Goal: Task Accomplishment & Management: Use online tool/utility

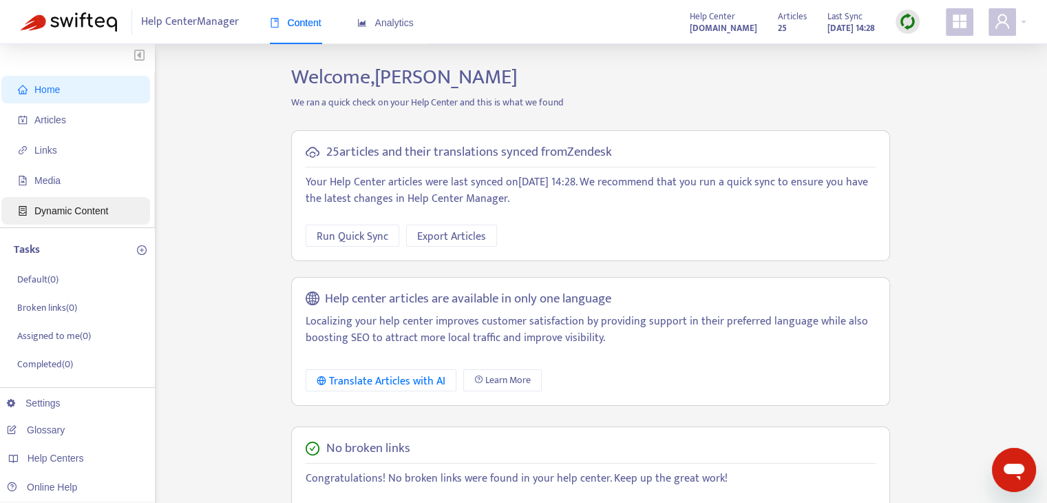
click at [83, 207] on span "Dynamic Content" at bounding box center [71, 210] width 74 height 11
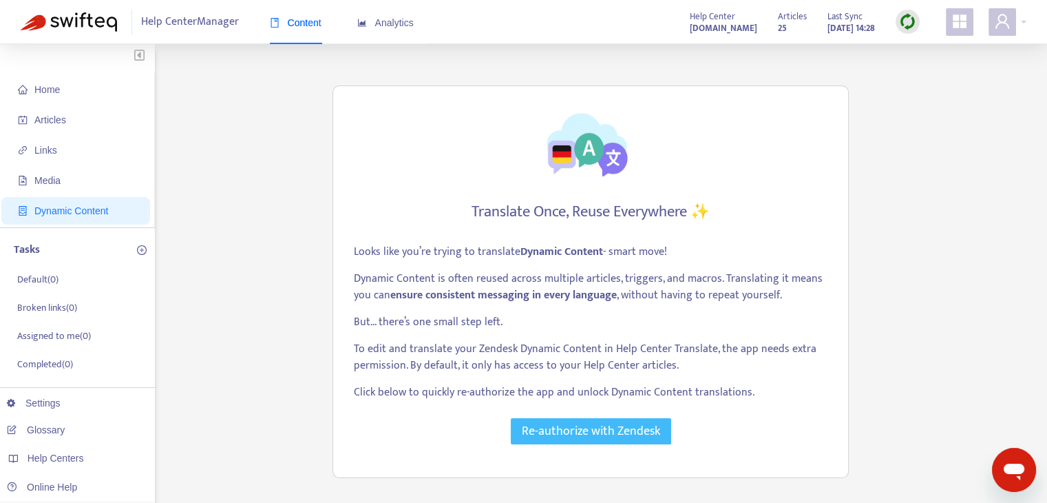
click at [566, 421] on span "Re-authorize with Zendesk" at bounding box center [591, 430] width 138 height 19
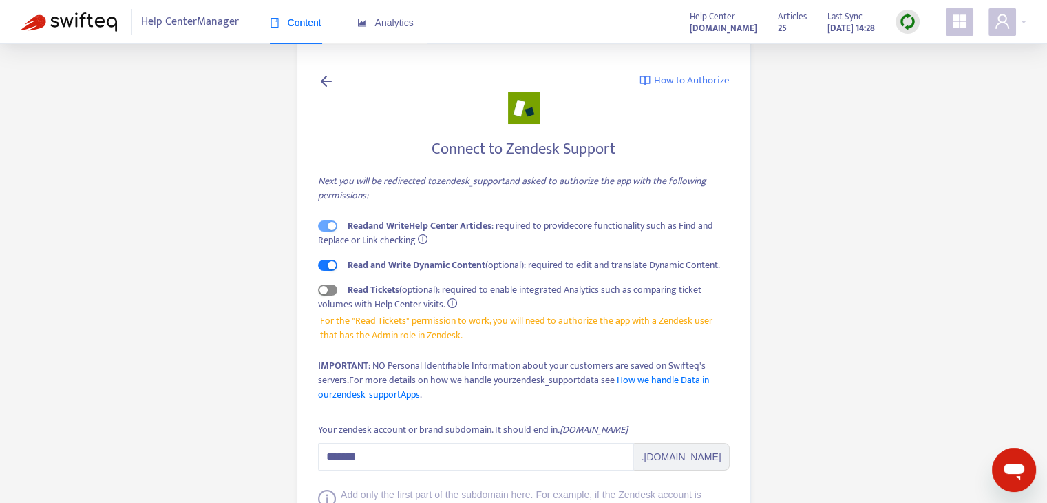
click at [326, 290] on div "button" at bounding box center [323, 290] width 8 height 8
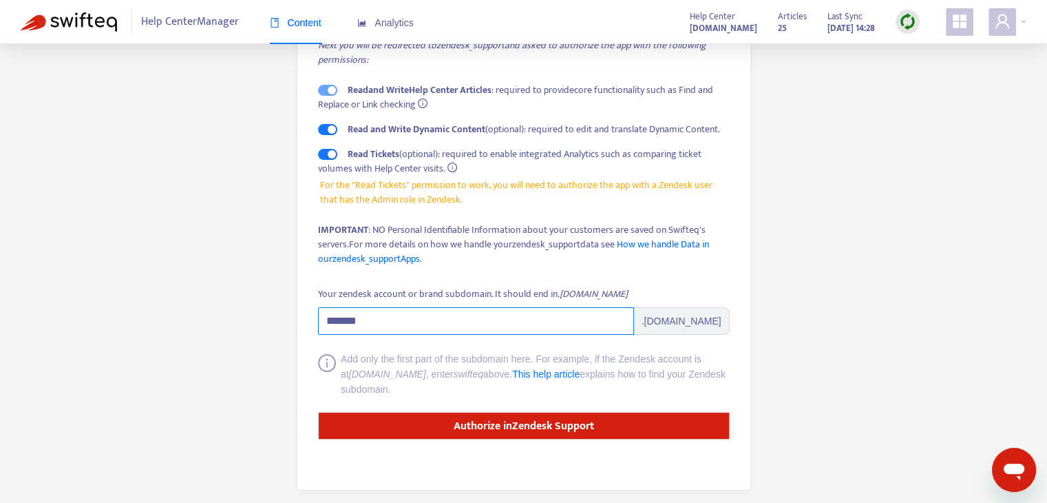
scroll to position [138, 0]
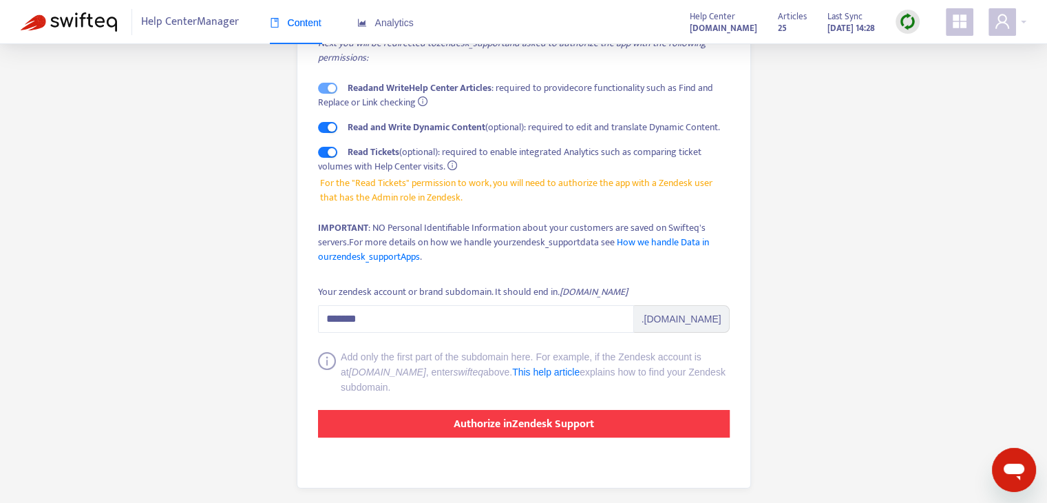
click at [595, 432] on button "Authorize in Zendesk Support" at bounding box center [524, 424] width 412 height 28
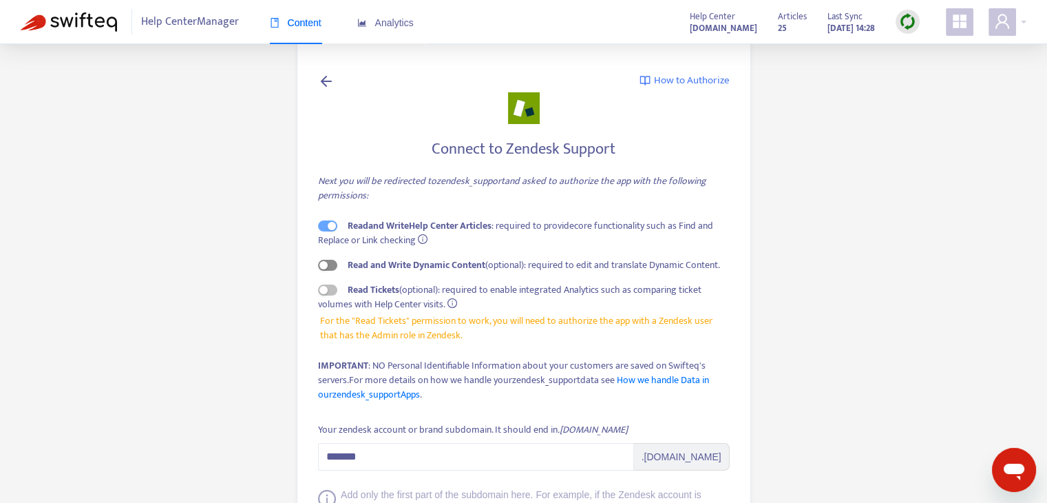
click at [327, 268] on span "button" at bounding box center [327, 265] width 19 height 11
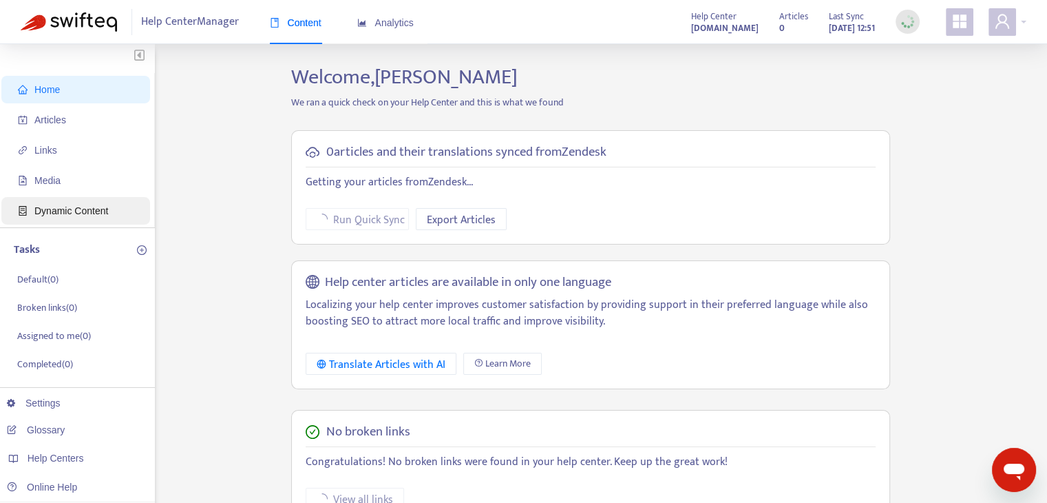
click at [105, 206] on span "Dynamic Content" at bounding box center [71, 210] width 74 height 11
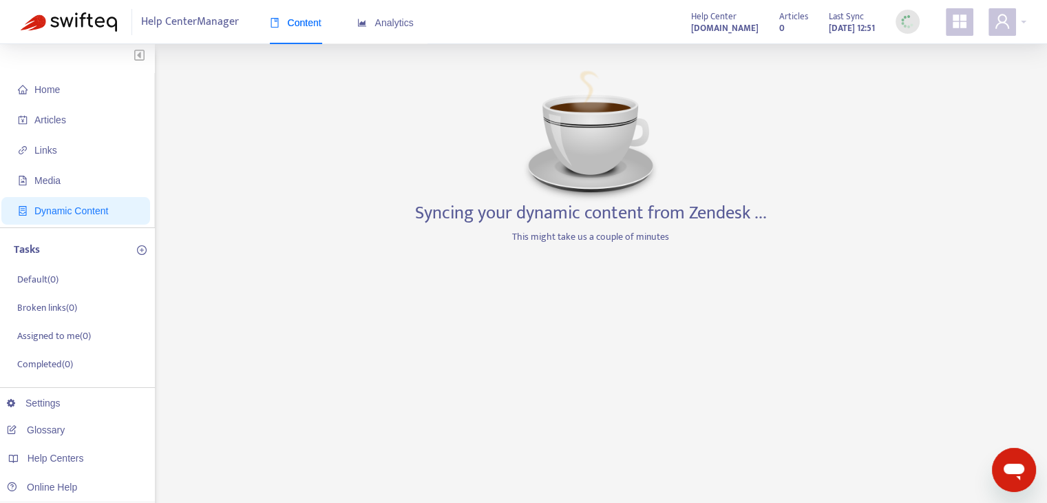
click at [1006, 480] on icon "Berichtenvenster openen" at bounding box center [1014, 469] width 25 height 25
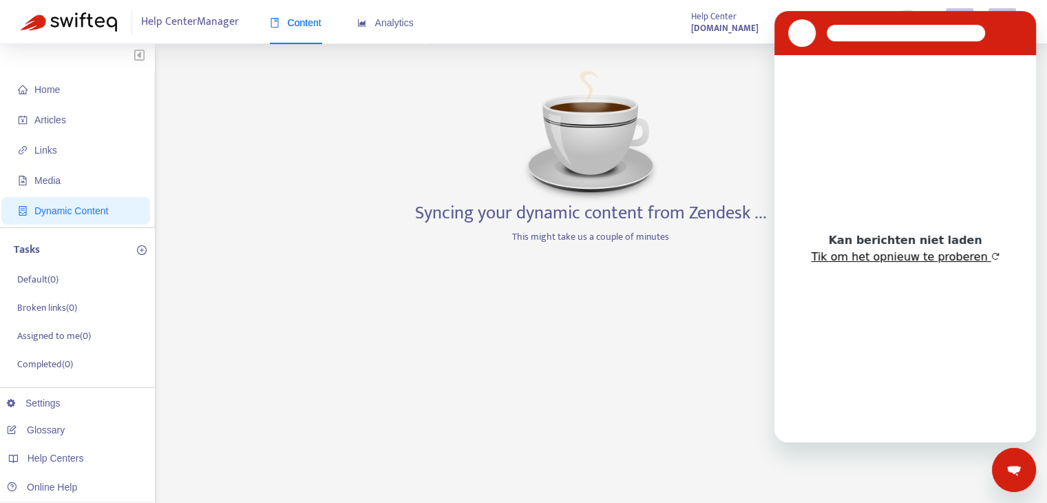
click at [893, 259] on button "Tik om het opnieuw te proberen" at bounding box center [905, 257] width 188 height 14
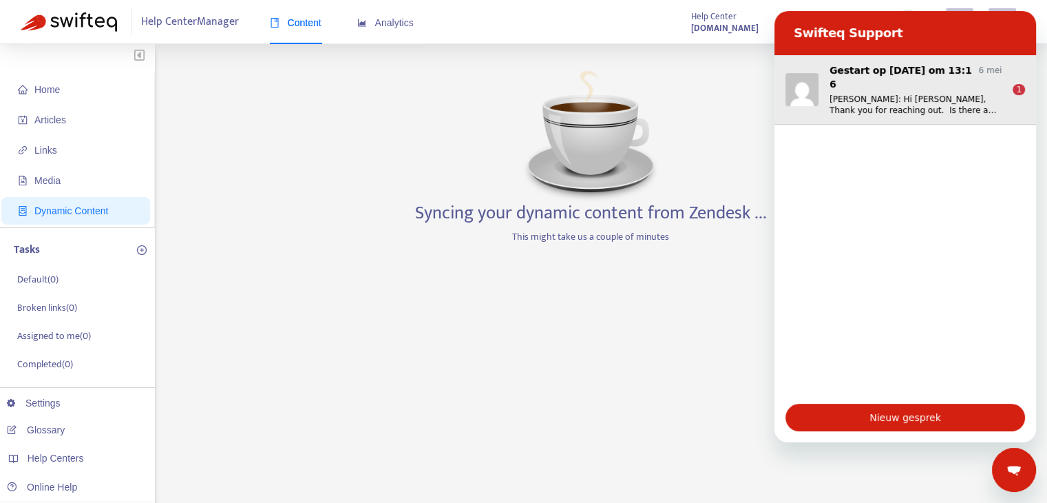
click at [922, 94] on p "[PERSON_NAME]: Hi [PERSON_NAME], Thank you for reaching out. Is there a way to …" at bounding box center [915, 105] width 172 height 22
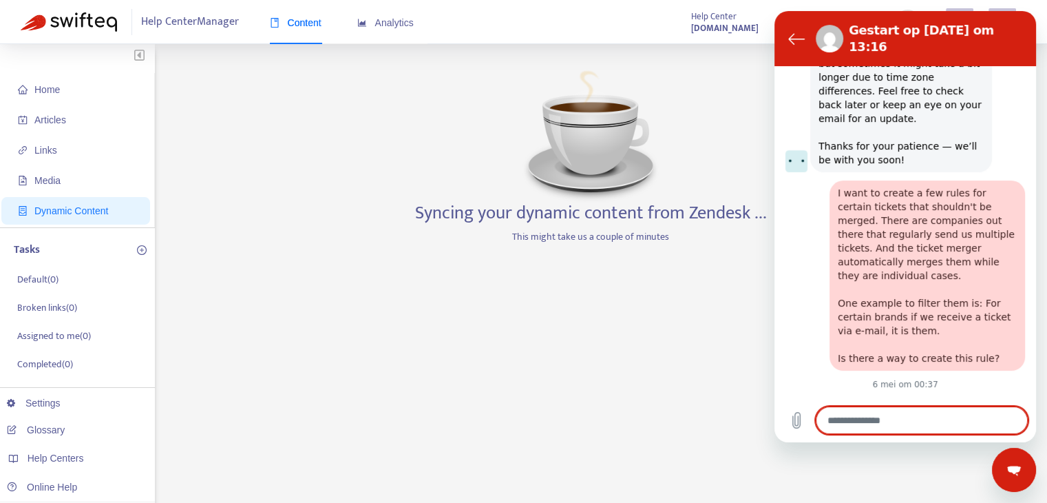
scroll to position [4634, 0]
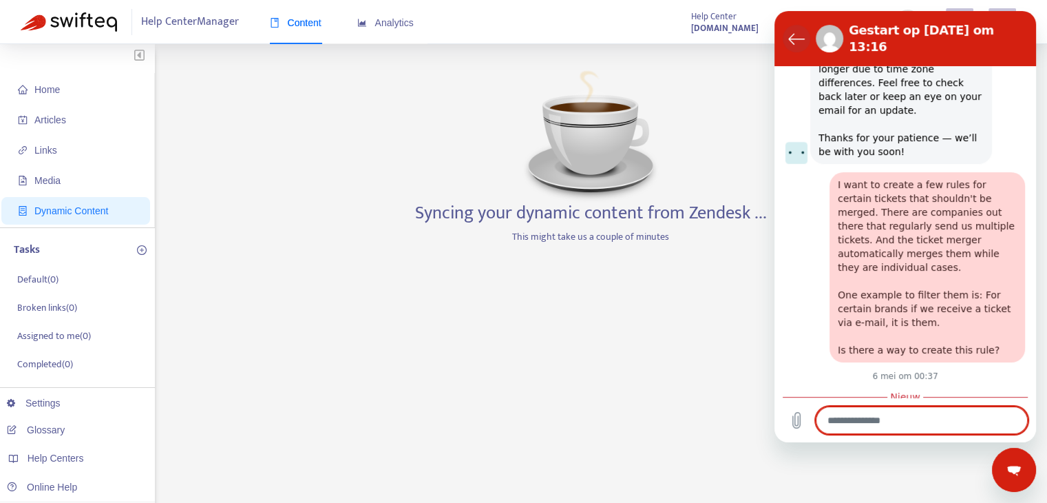
click at [801, 30] on icon "Terug naar de gesprekkenlijst" at bounding box center [796, 38] width 17 height 17
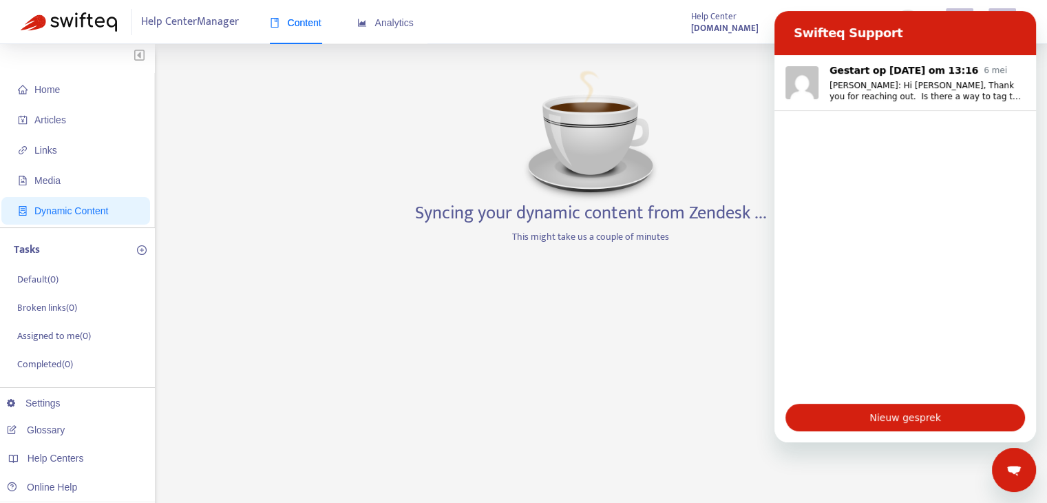
click at [1019, 464] on div "Berichtenvenster sluiten" at bounding box center [1013, 469] width 41 height 41
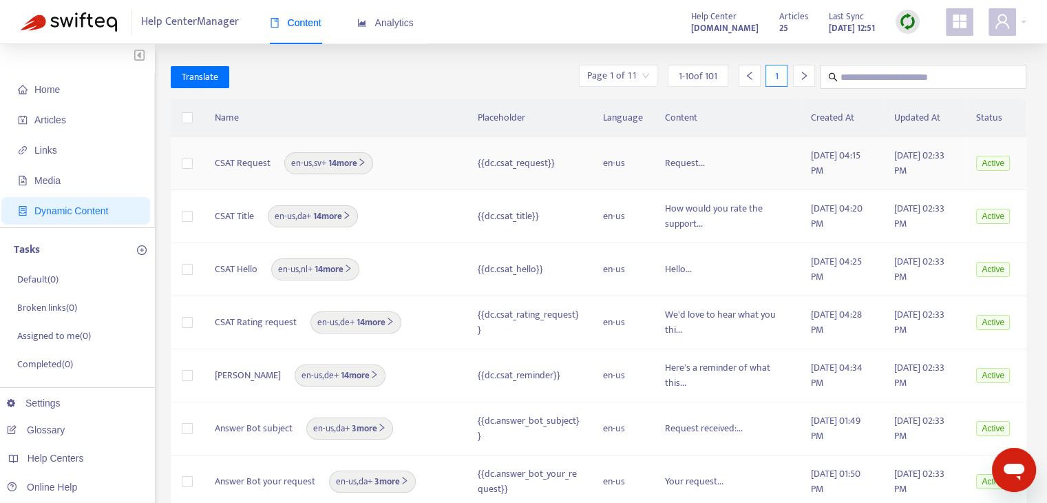
click at [363, 156] on b "14 more" at bounding box center [346, 163] width 40 height 15
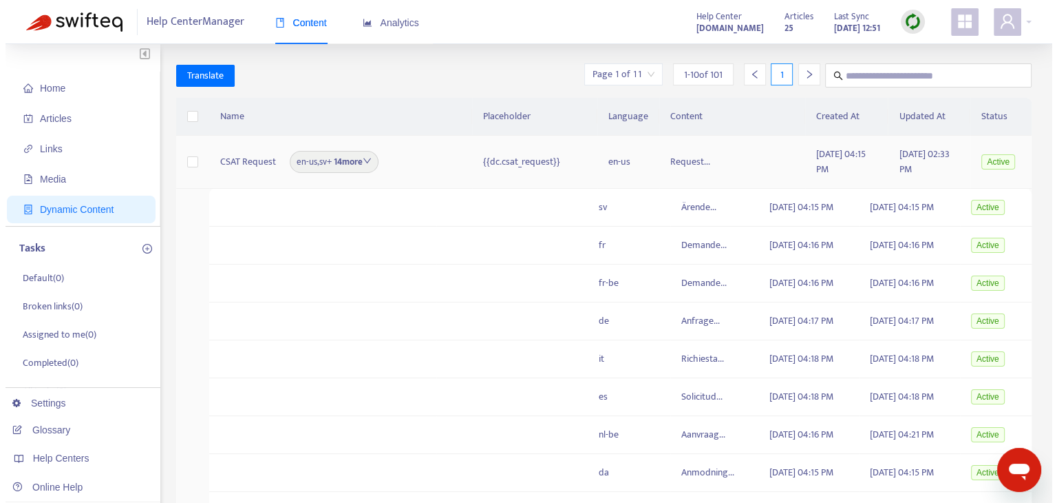
scroll to position [0, 0]
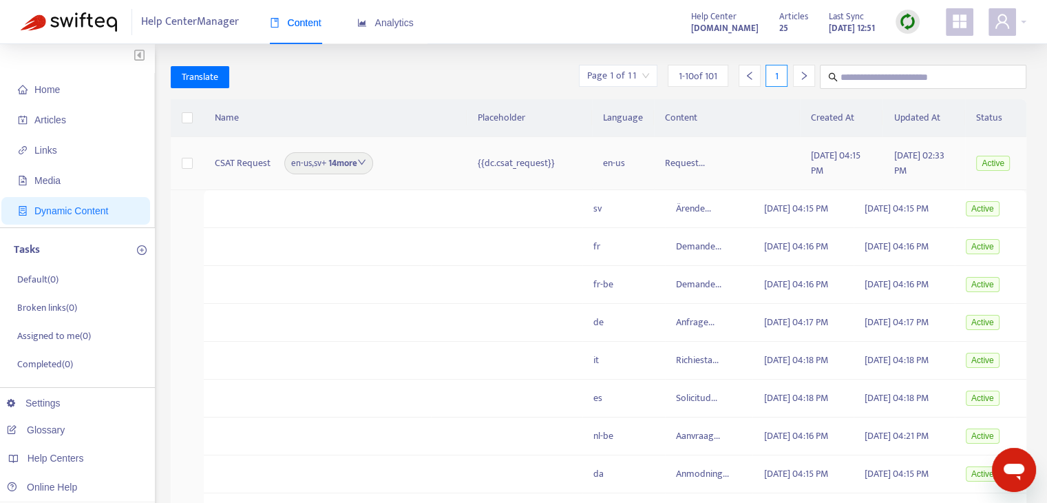
click at [257, 162] on span "CSAT Request" at bounding box center [243, 163] width 56 height 15
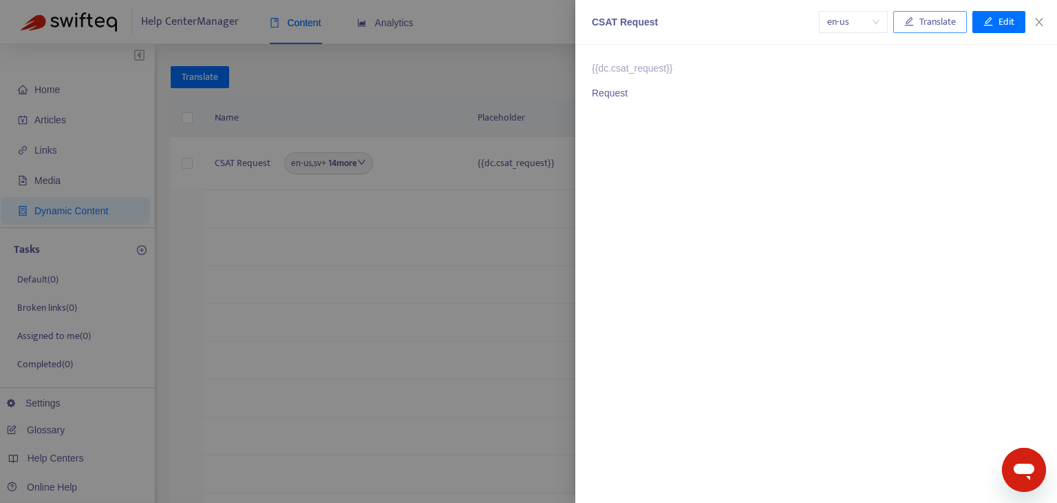
click at [958, 21] on button "Translate" at bounding box center [930, 22] width 74 height 22
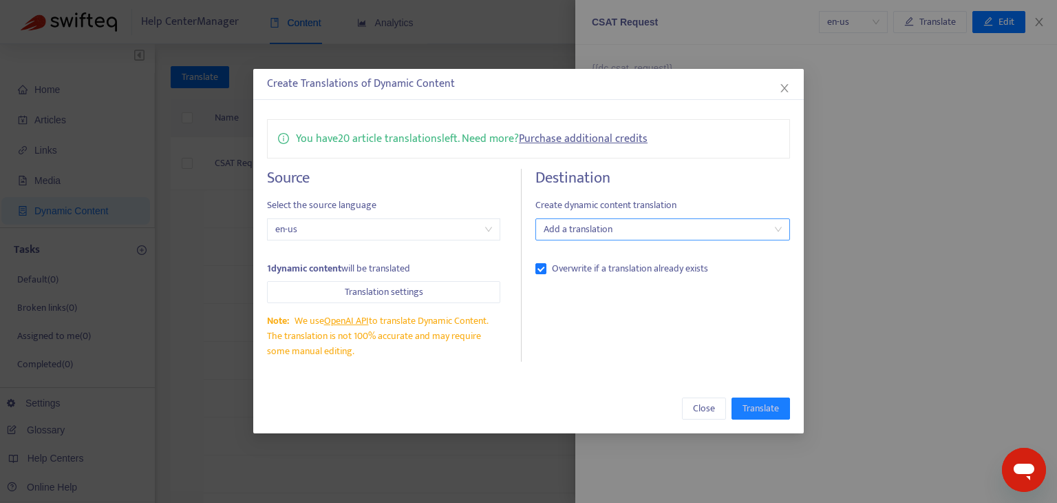
click at [634, 235] on div at bounding box center [656, 229] width 234 height 17
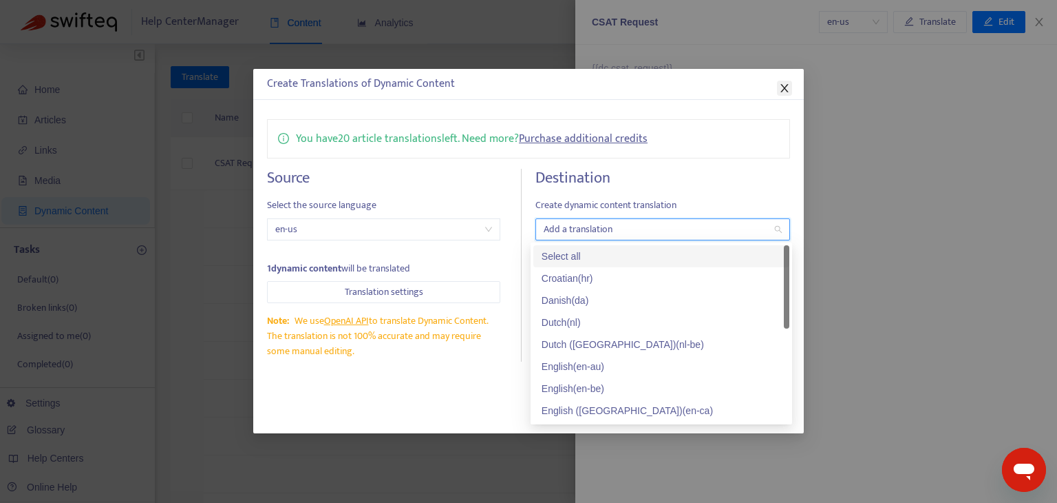
click at [779, 89] on icon "close" at bounding box center [784, 88] width 11 height 11
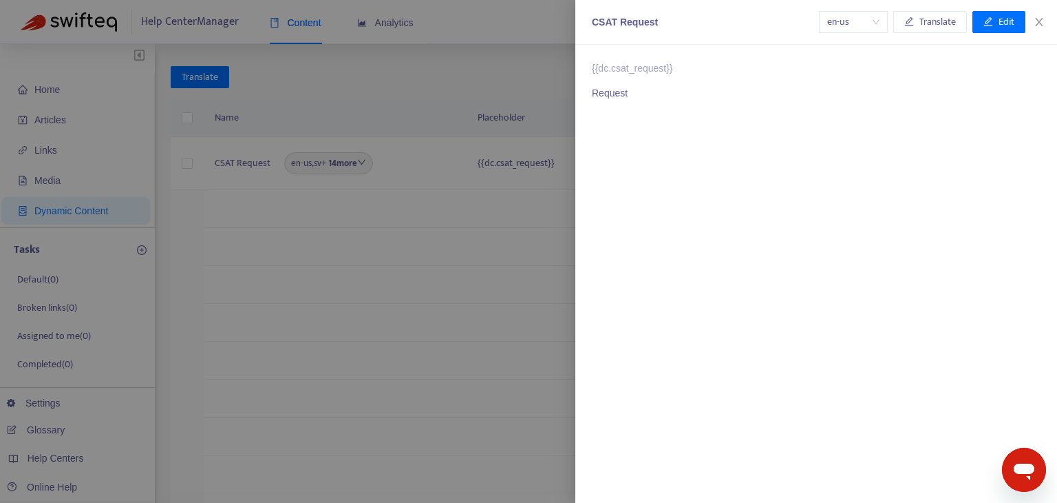
click at [508, 234] on div at bounding box center [528, 251] width 1057 height 503
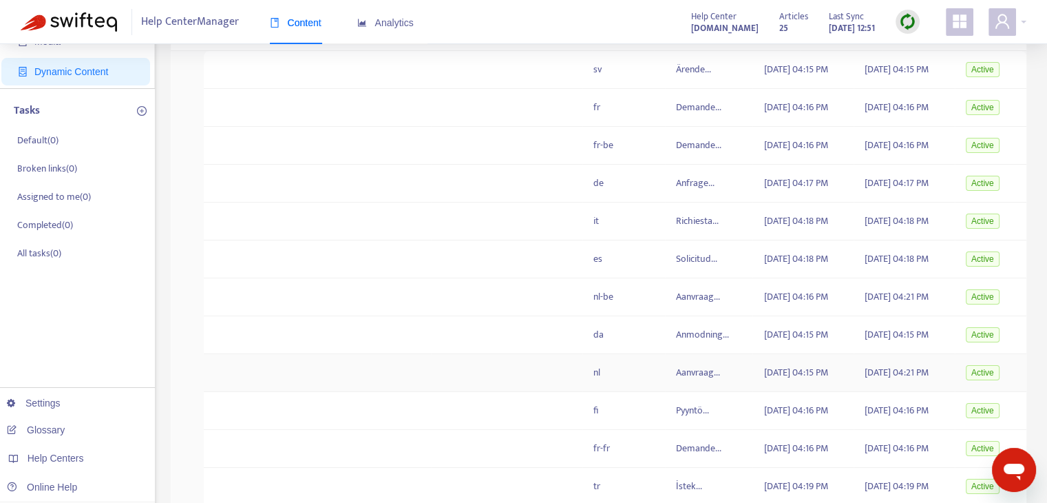
scroll to position [69, 0]
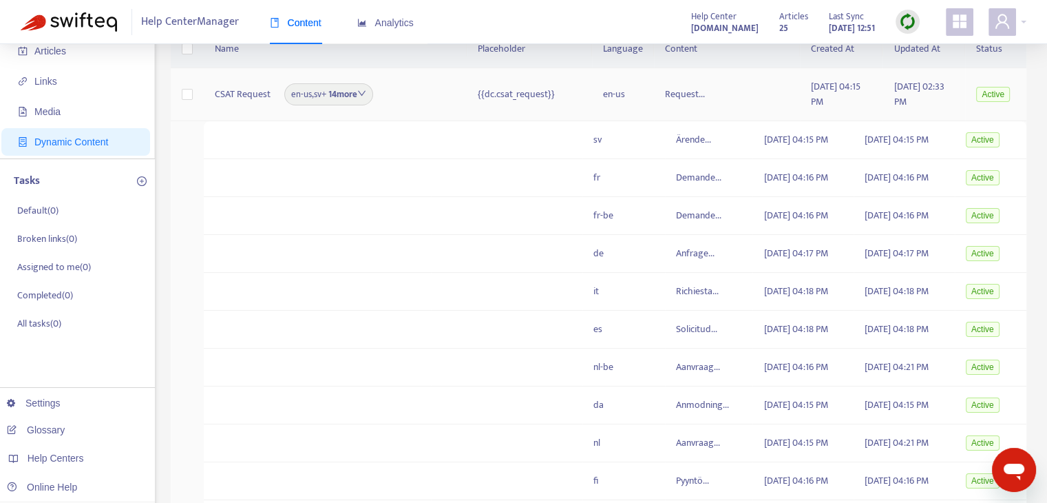
click at [412, 83] on div "CSAT Request en-us , [GEOGRAPHIC_DATA] + 14 more" at bounding box center [335, 94] width 241 height 22
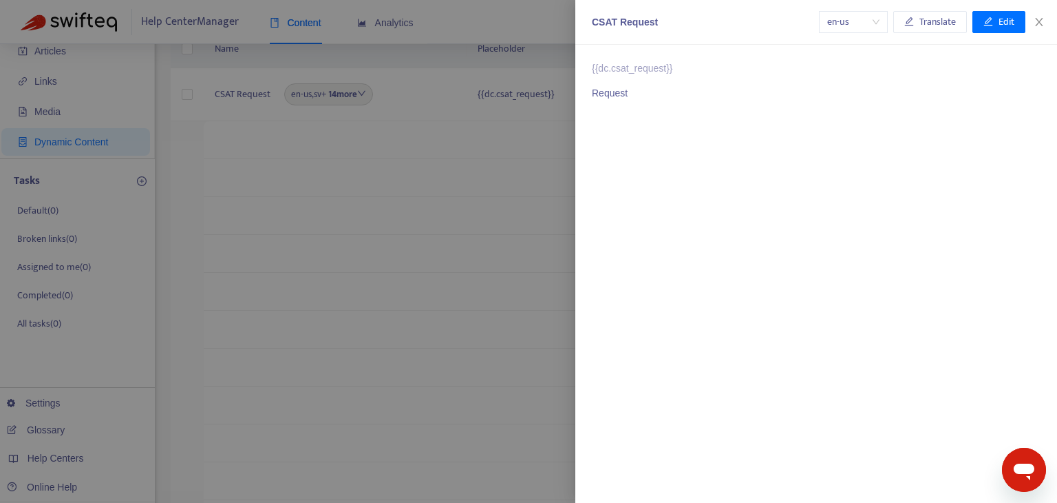
click at [439, 83] on div at bounding box center [528, 251] width 1057 height 503
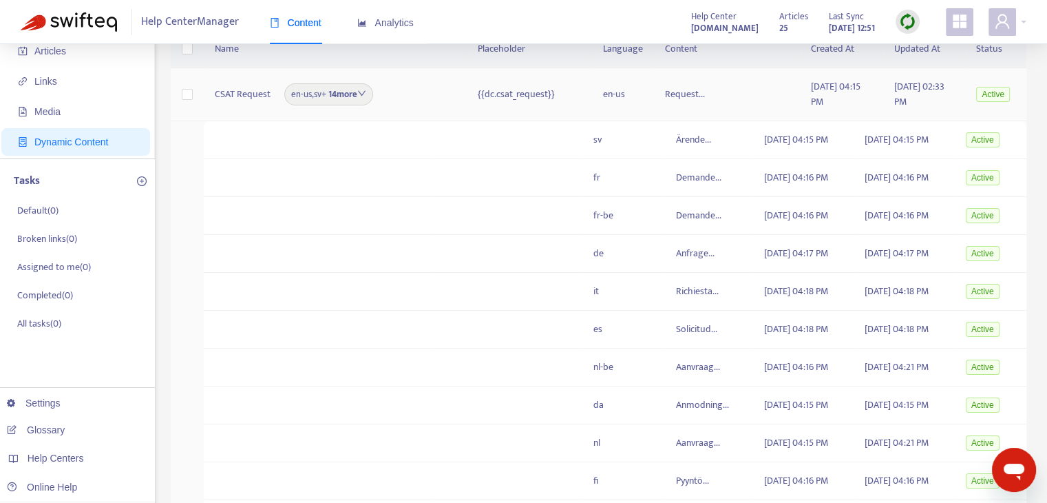
click at [372, 94] on div "en-us , sv + 14 more" at bounding box center [328, 94] width 89 height 22
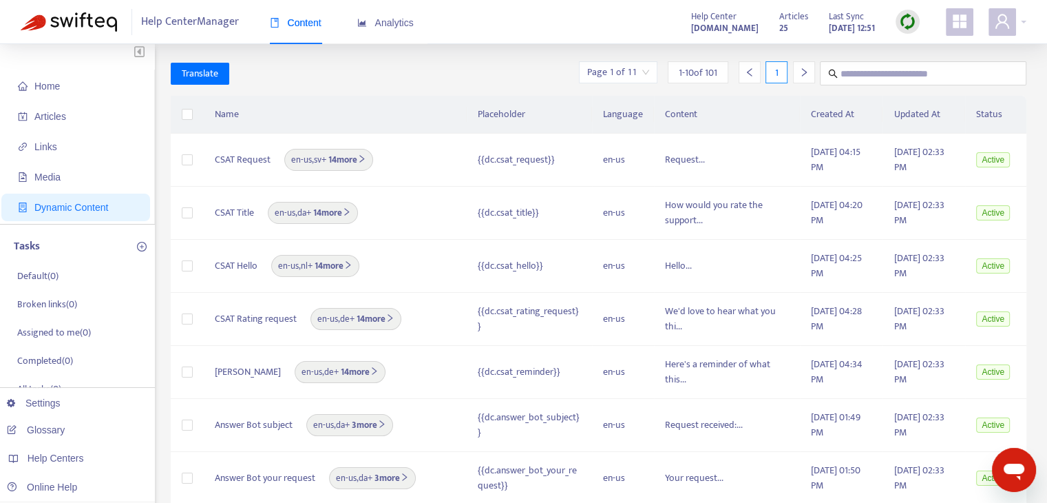
scroll to position [0, 0]
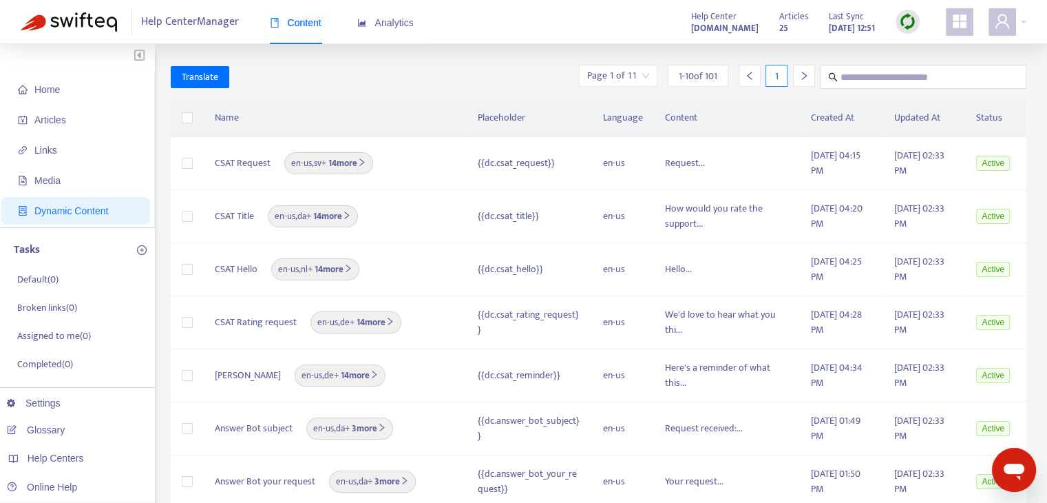
click at [631, 77] on input "search" at bounding box center [618, 75] width 62 height 21
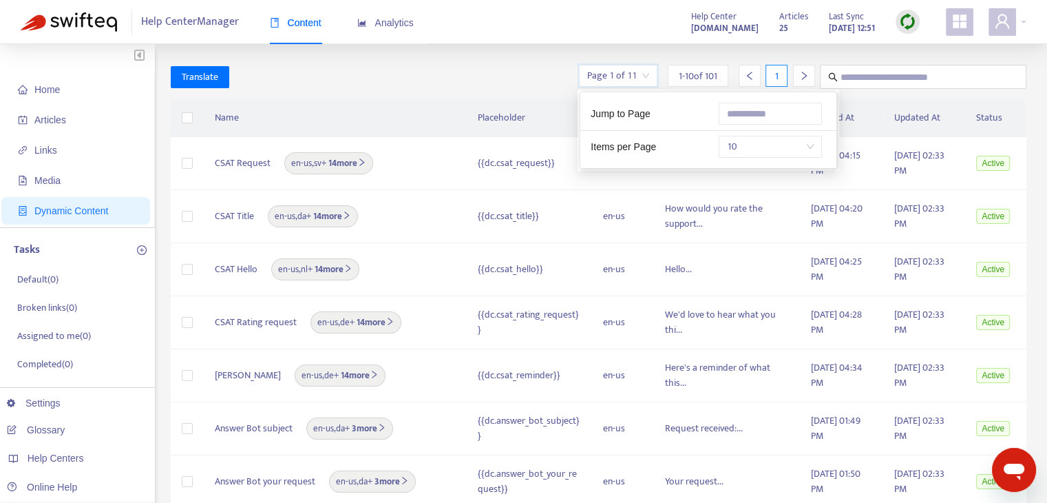
click at [544, 79] on div "Translate Page 1 of 11 1 - 10 of 101 1" at bounding box center [599, 77] width 856 height 24
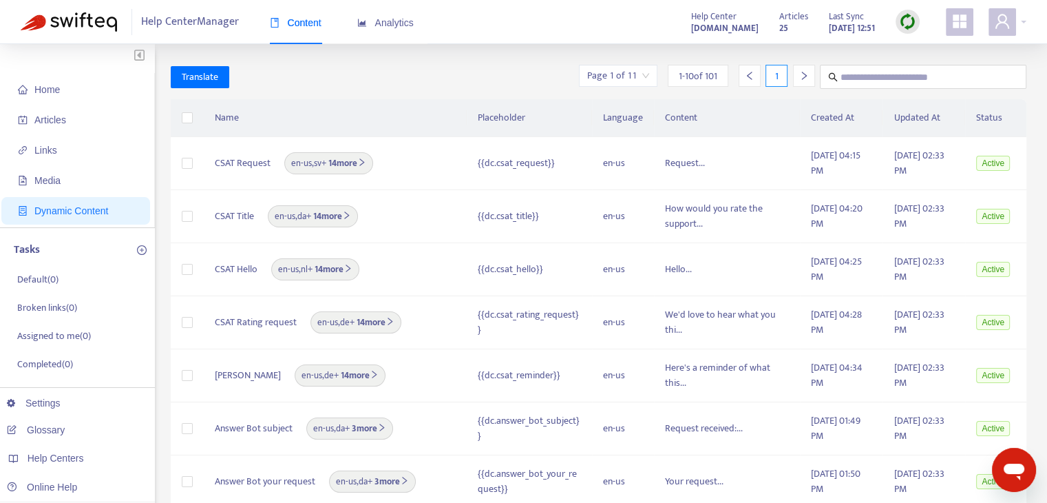
click at [657, 61] on div "Home Articles Links Media Dynamic Content Tasks Default ( 0 ) Broken links ( 0 …" at bounding box center [523, 457] width 1047 height 826
click at [615, 83] on input "search" at bounding box center [618, 75] width 62 height 21
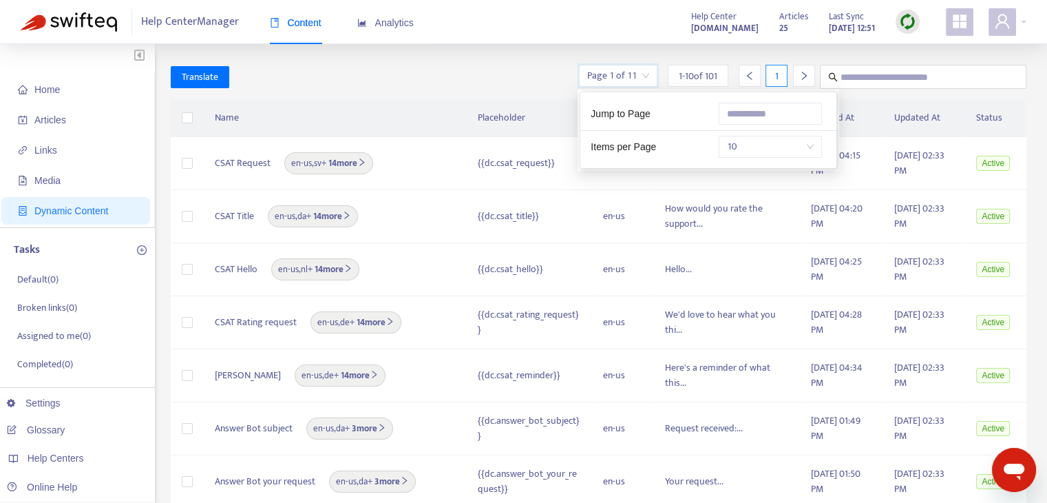
click at [774, 145] on span "10" at bounding box center [770, 146] width 87 height 21
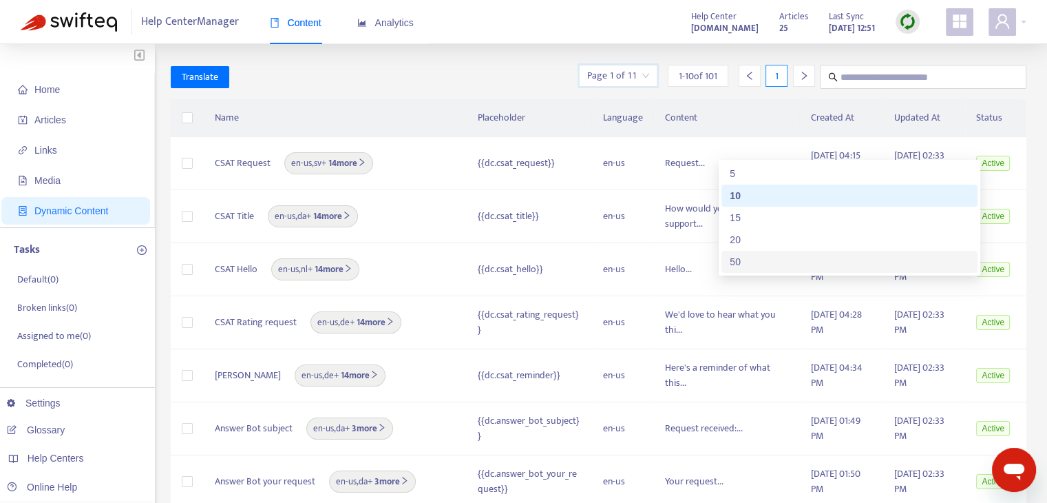
click at [789, 255] on div "50" at bounding box center [850, 261] width 240 height 15
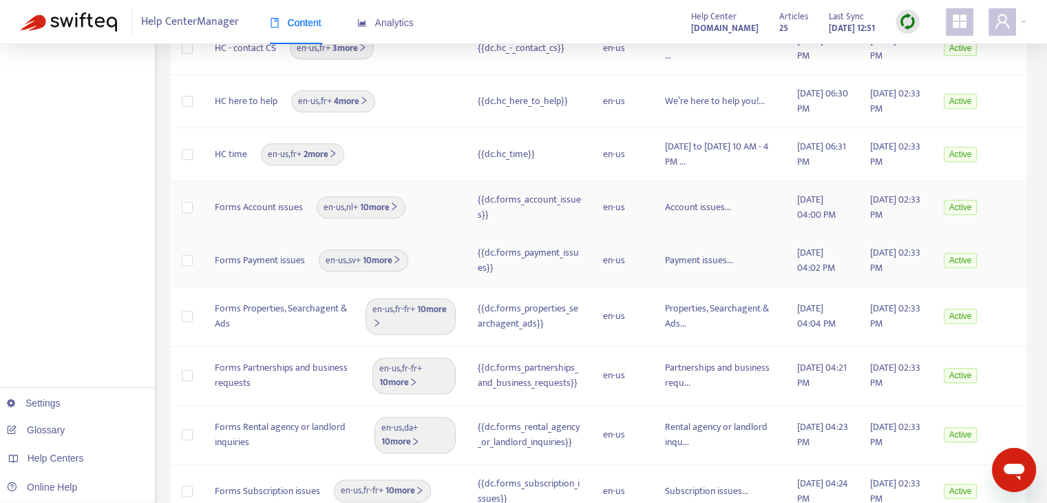
scroll to position [964, 0]
click at [396, 203] on icon "right" at bounding box center [394, 205] width 9 height 9
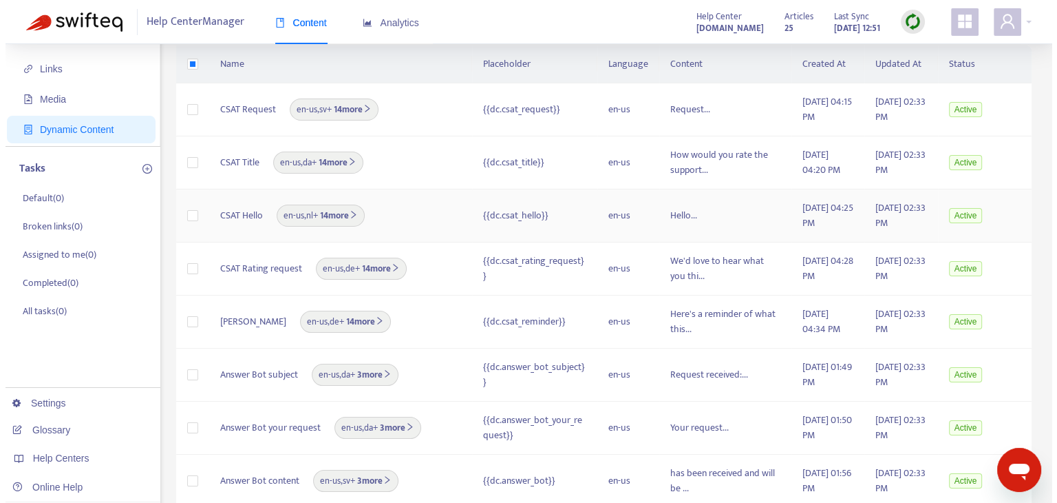
scroll to position [0, 0]
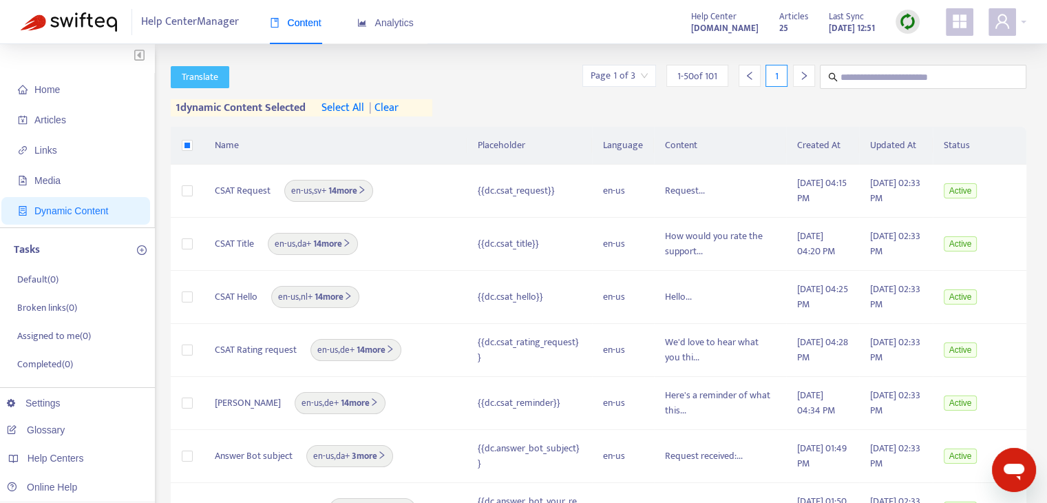
click at [217, 73] on span "Translate" at bounding box center [200, 77] width 36 height 15
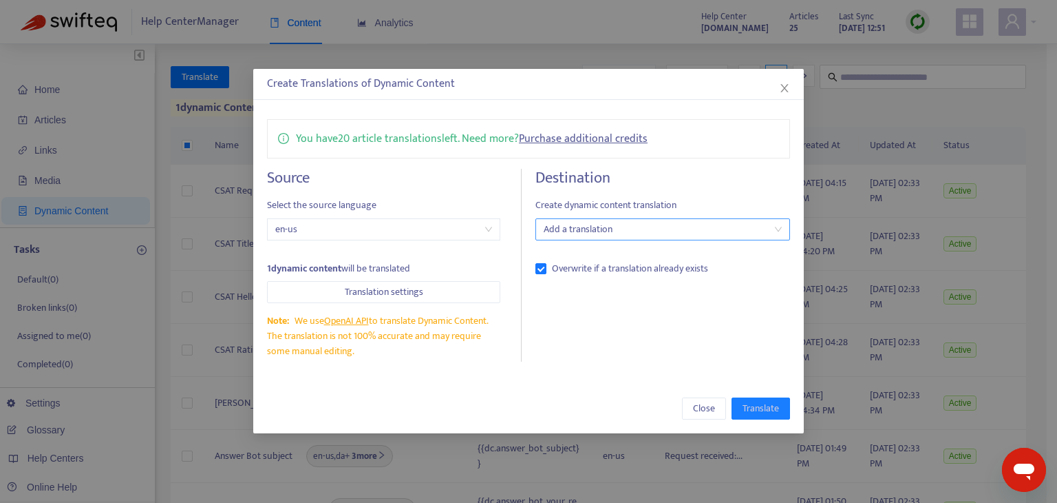
click at [688, 234] on div at bounding box center [656, 229] width 234 height 17
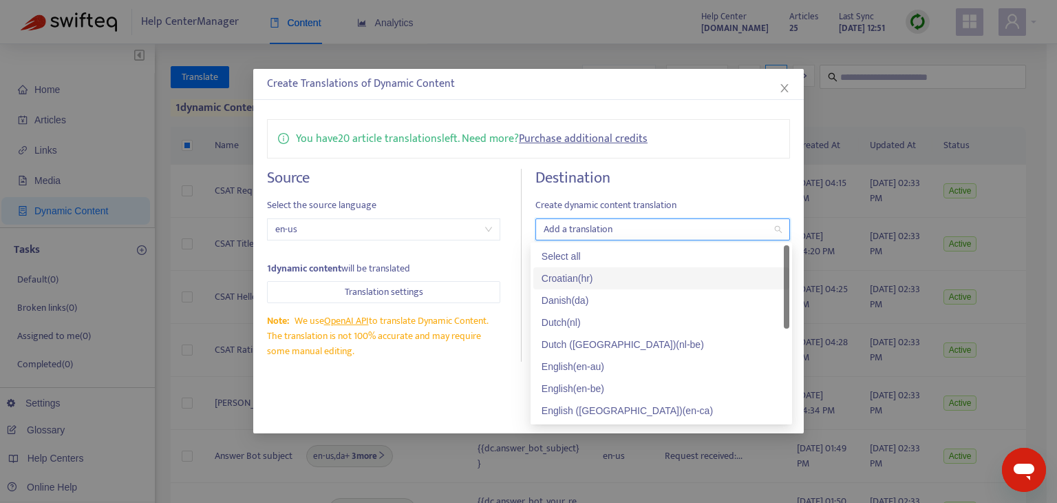
click at [666, 276] on div "Croatian ( hr )" at bounding box center [662, 278] width 240 height 15
click at [662, 282] on div "Croatian ( hr )" at bounding box center [657, 278] width 230 height 15
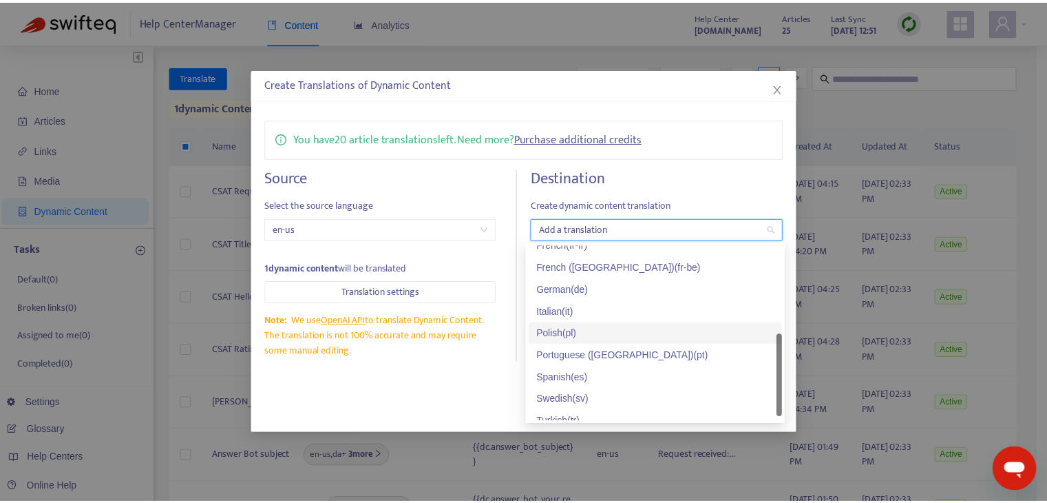
scroll to position [286, 0]
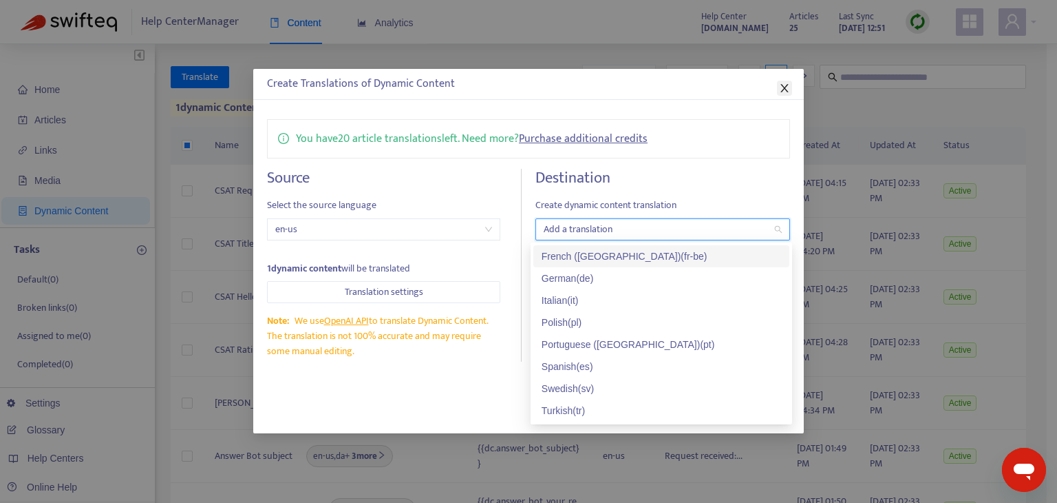
click at [781, 84] on icon "close" at bounding box center [784, 88] width 11 height 11
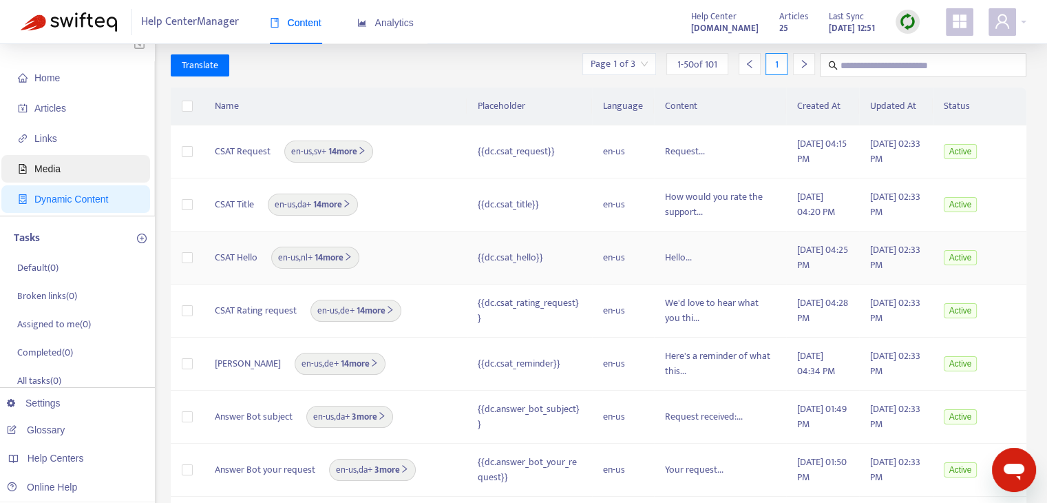
scroll to position [0, 0]
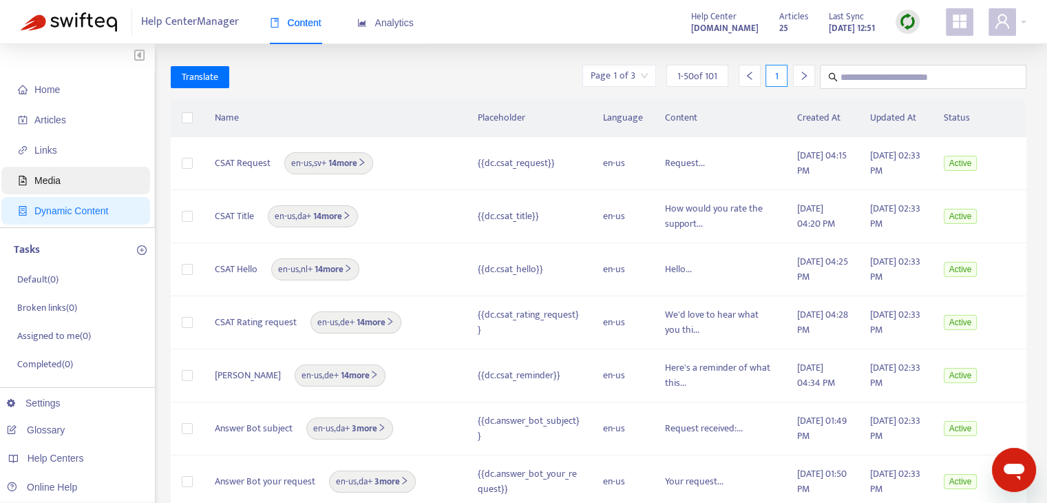
click at [121, 188] on span "Media" at bounding box center [78, 181] width 121 height 28
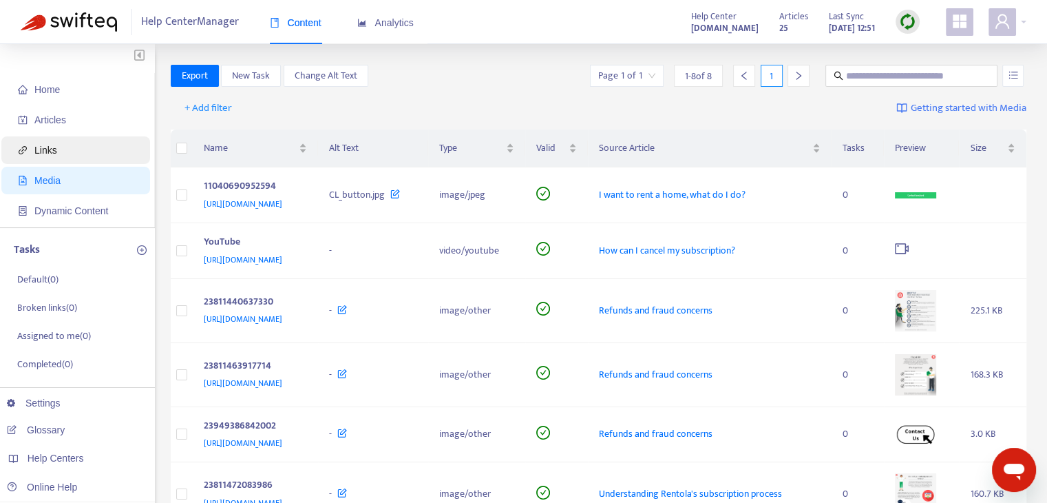
click at [85, 151] on span "Links" at bounding box center [78, 150] width 121 height 28
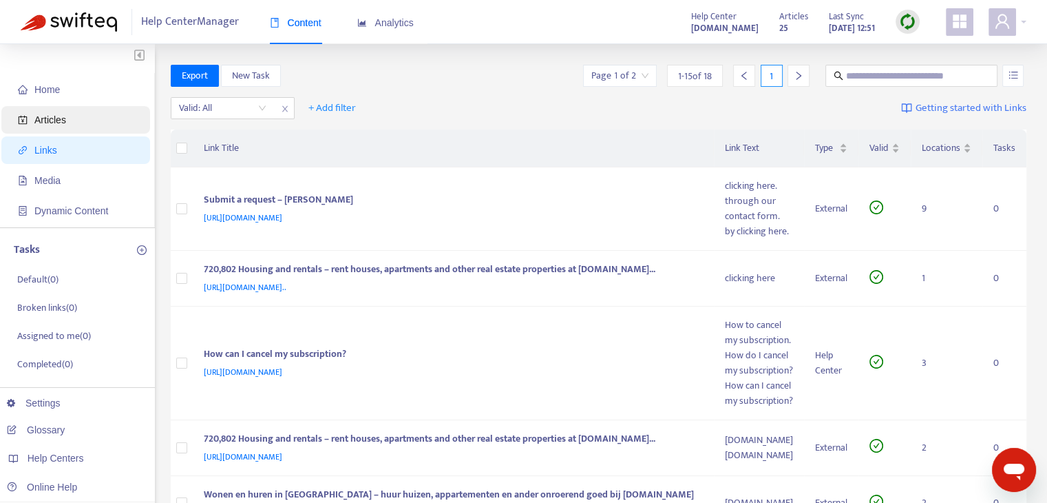
click at [92, 123] on span "Articles" at bounding box center [78, 120] width 121 height 28
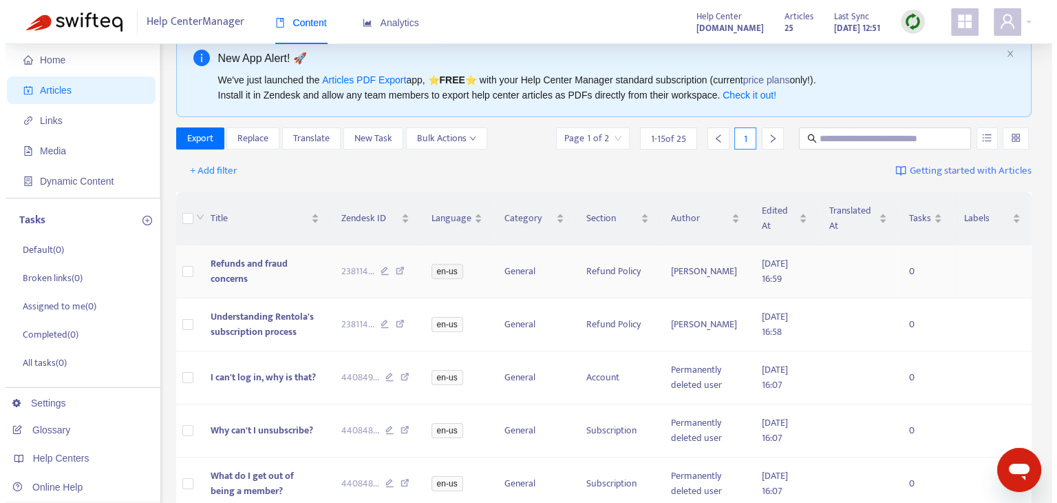
scroll to position [69, 0]
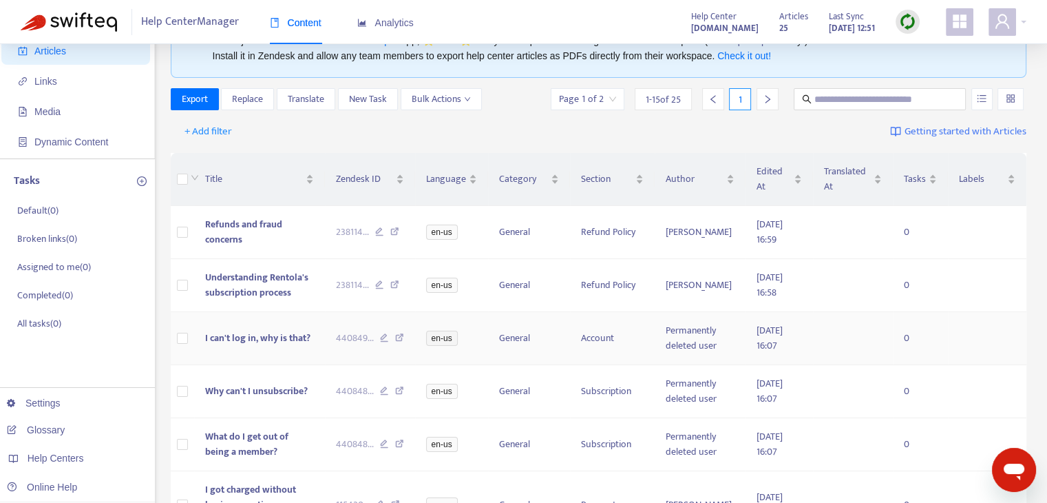
click at [271, 327] on td "I can't log in, why is that?" at bounding box center [259, 338] width 131 height 53
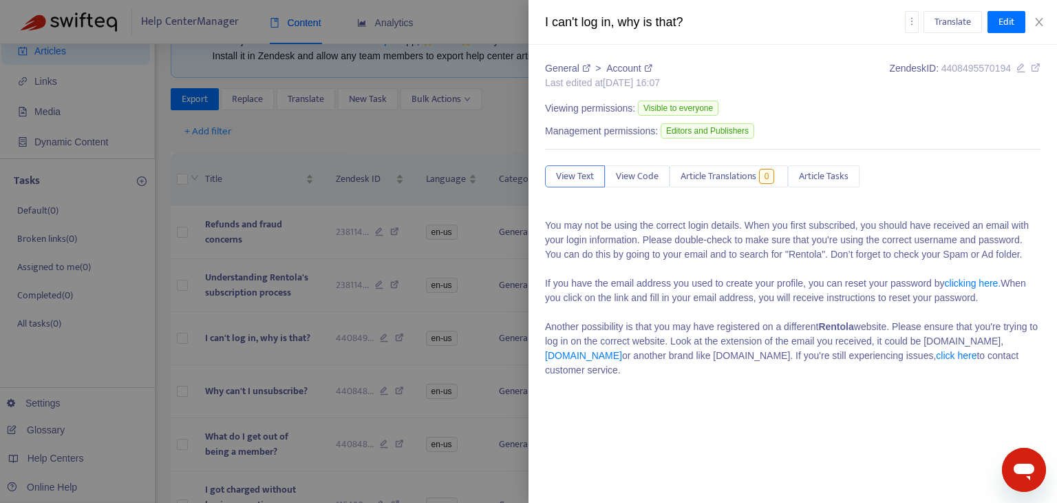
click at [962, 282] on link "clicking here." at bounding box center [973, 282] width 56 height 11
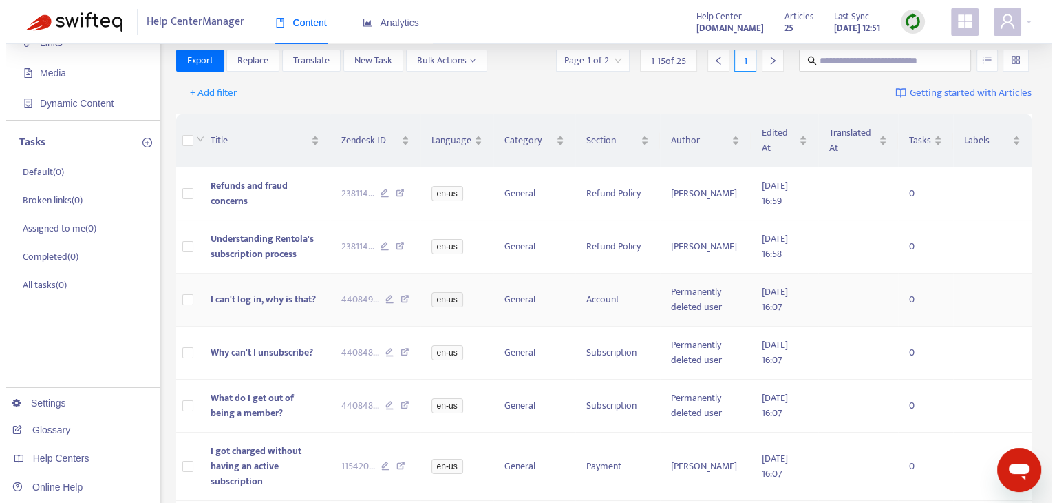
scroll to position [69, 0]
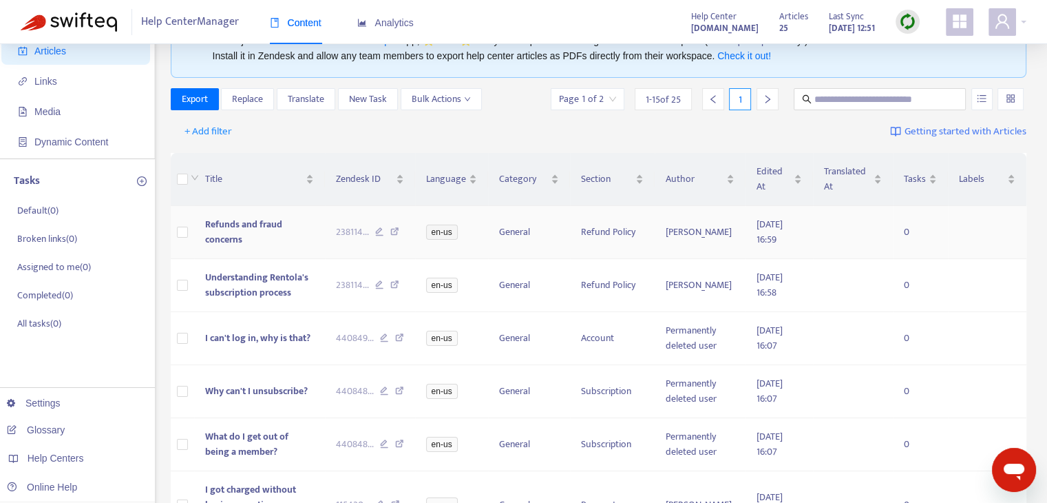
click at [270, 223] on span "Refunds and fraud concerns" at bounding box center [243, 231] width 77 height 31
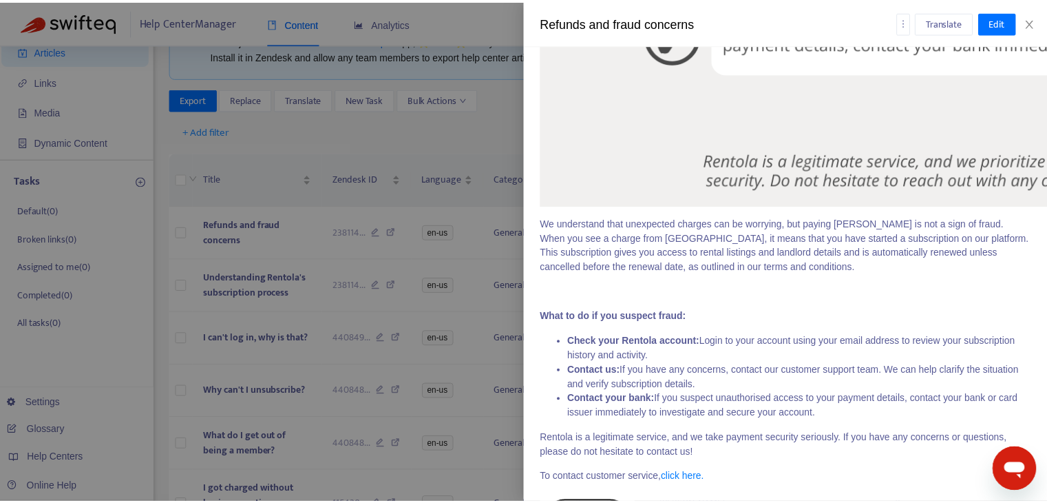
scroll to position [1996, 0]
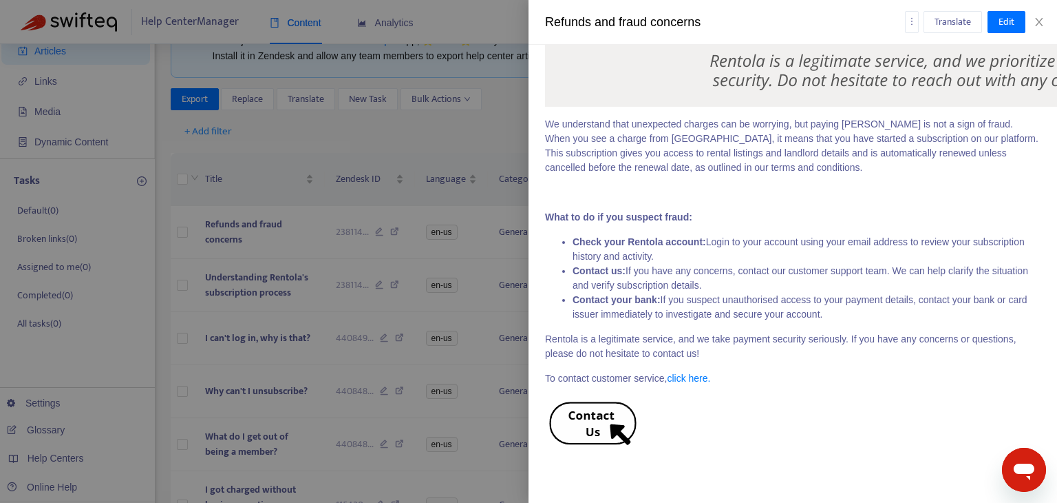
click at [392, 171] on div at bounding box center [528, 251] width 1057 height 503
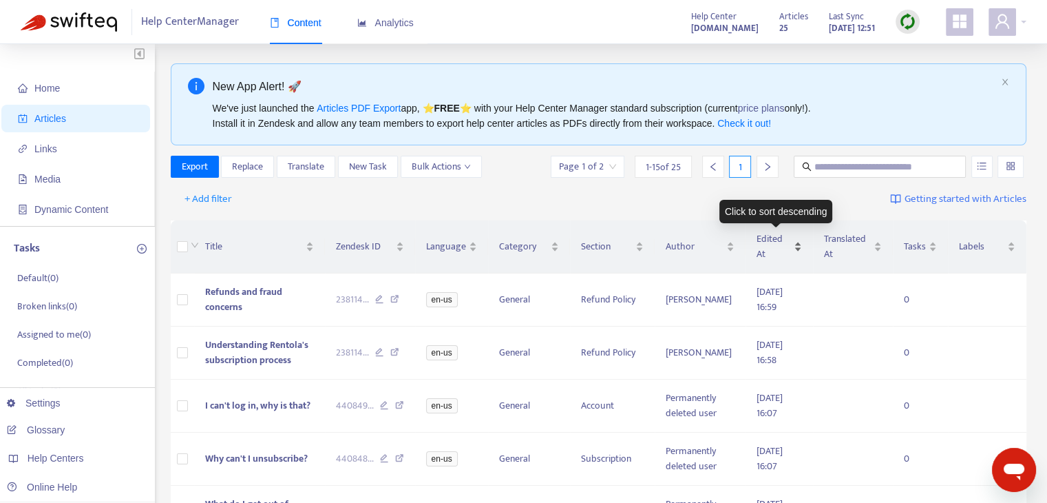
scroll to position [0, 0]
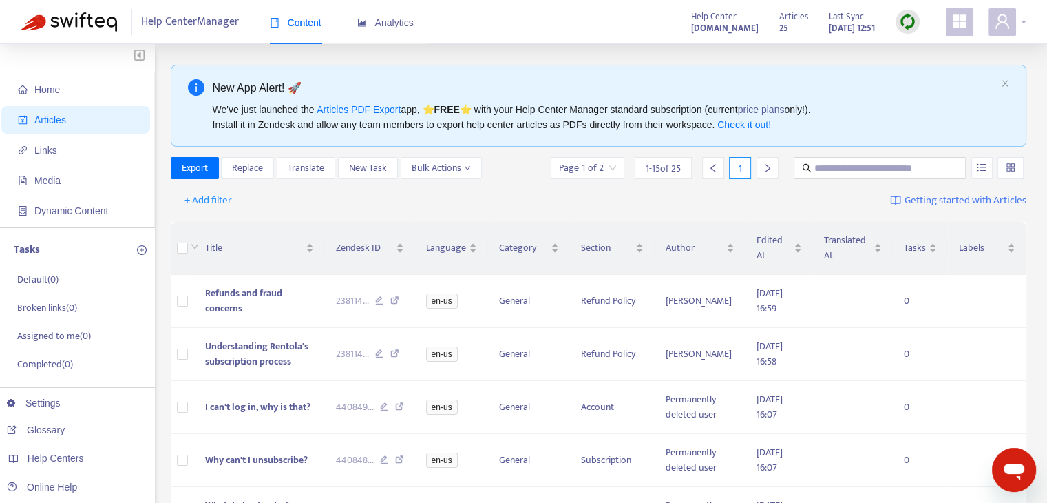
click at [1021, 25] on div at bounding box center [1007, 22] width 38 height 28
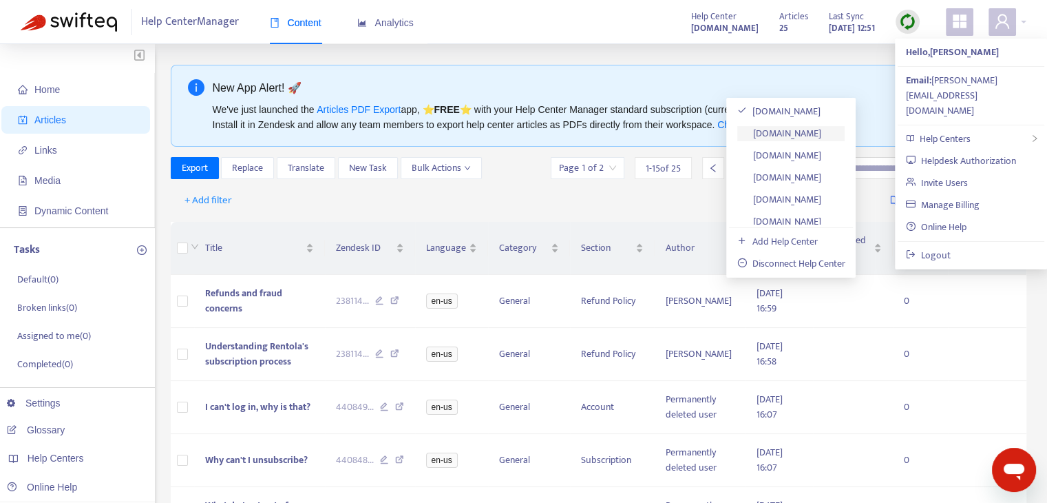
click at [807, 136] on link "faq.rentola.co.uk" at bounding box center [779, 133] width 84 height 16
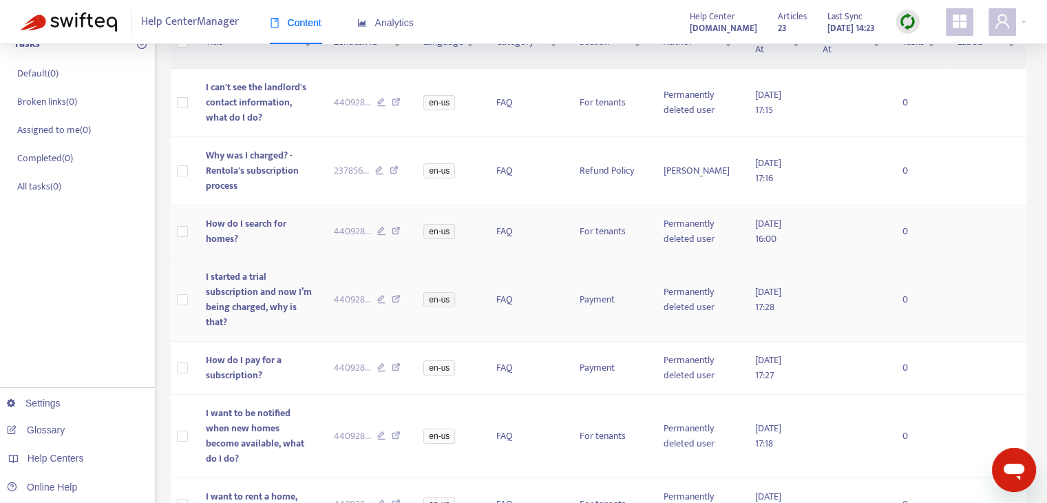
scroll to position [207, 0]
click at [315, 232] on td "How do I search for homes?" at bounding box center [258, 230] width 128 height 53
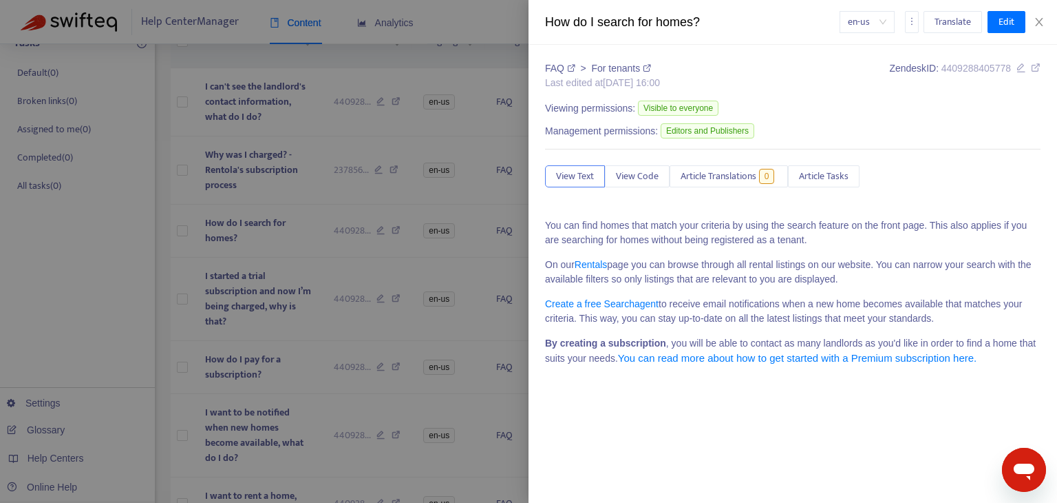
click at [460, 307] on div at bounding box center [528, 251] width 1057 height 503
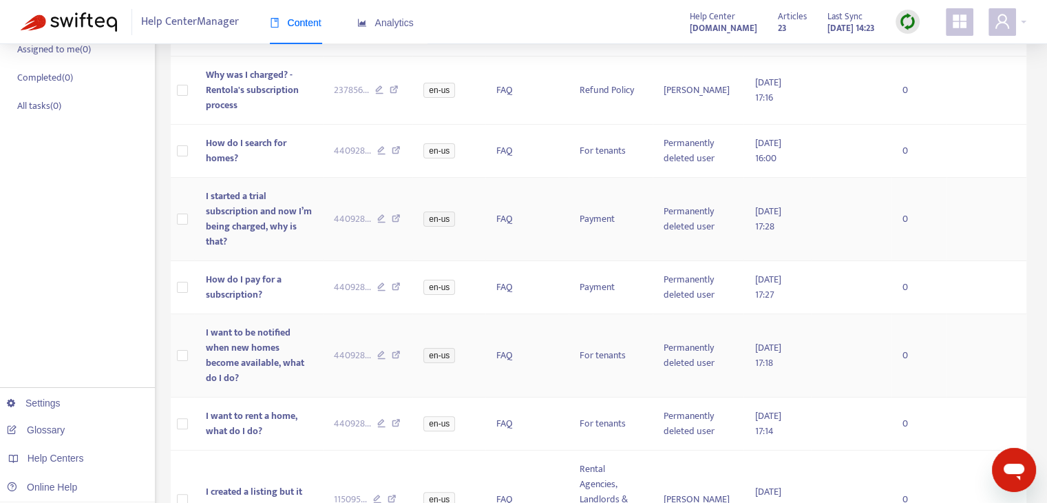
scroll to position [344, 0]
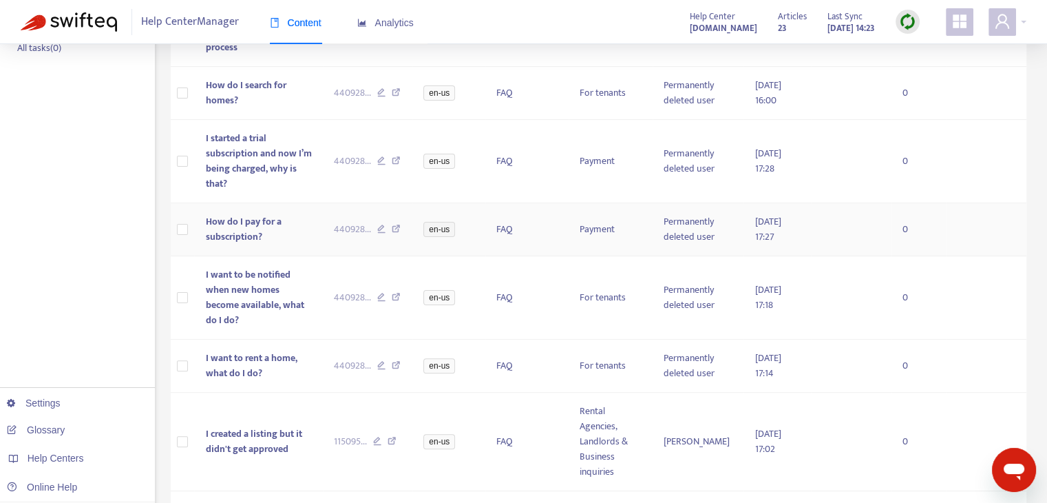
click at [317, 233] on td "How do I pay for a subscription?" at bounding box center [258, 229] width 128 height 53
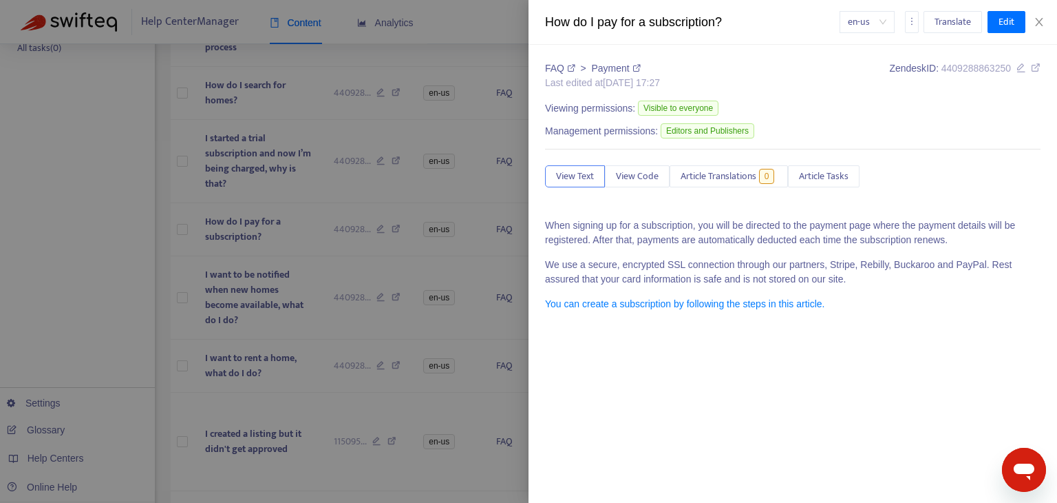
click at [427, 290] on div at bounding box center [528, 251] width 1057 height 503
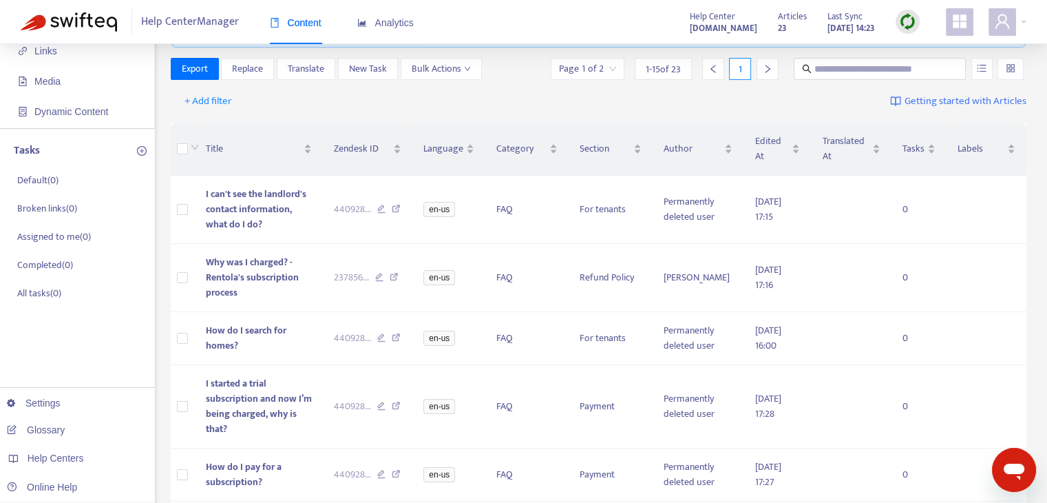
scroll to position [0, 0]
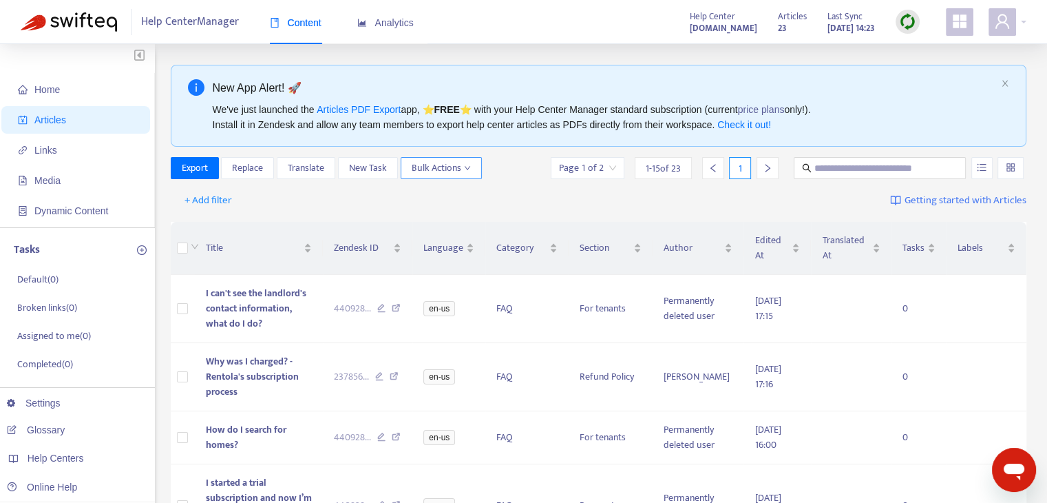
click at [473, 171] on button "Bulk Actions" at bounding box center [441, 168] width 81 height 22
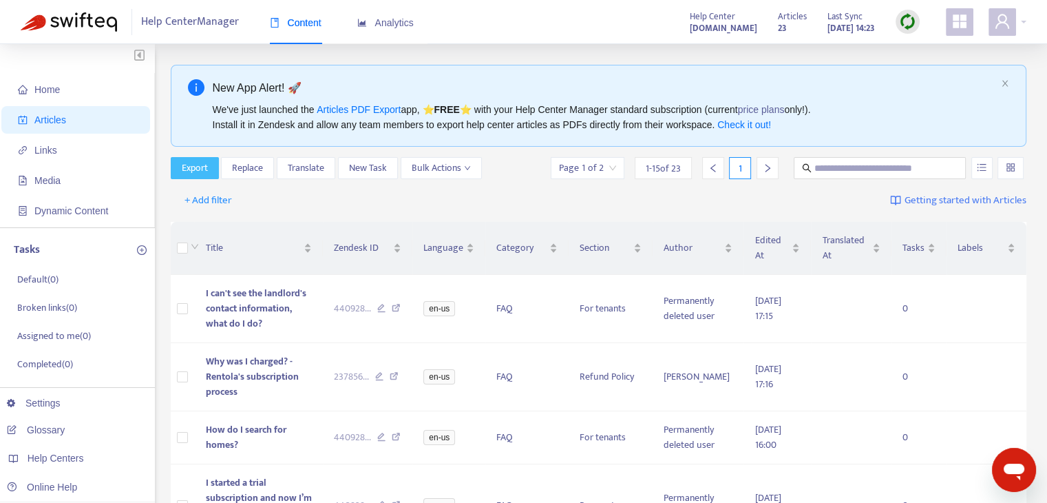
click at [201, 163] on span "Export" at bounding box center [195, 167] width 26 height 15
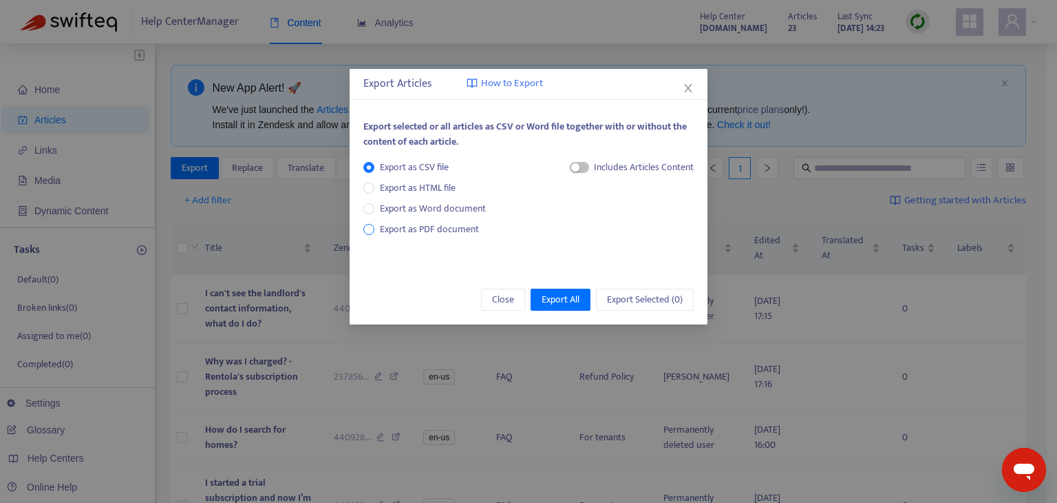
click at [449, 227] on span "Export as PDF document" at bounding box center [429, 229] width 99 height 16
click at [570, 167] on span "button" at bounding box center [566, 167] width 19 height 11
click at [570, 167] on div "button" at bounding box center [571, 167] width 8 height 8
click at [424, 191] on span "Export as HTML file" at bounding box center [417, 187] width 87 height 15
click at [443, 228] on span "Export as PDF document" at bounding box center [429, 229] width 99 height 16
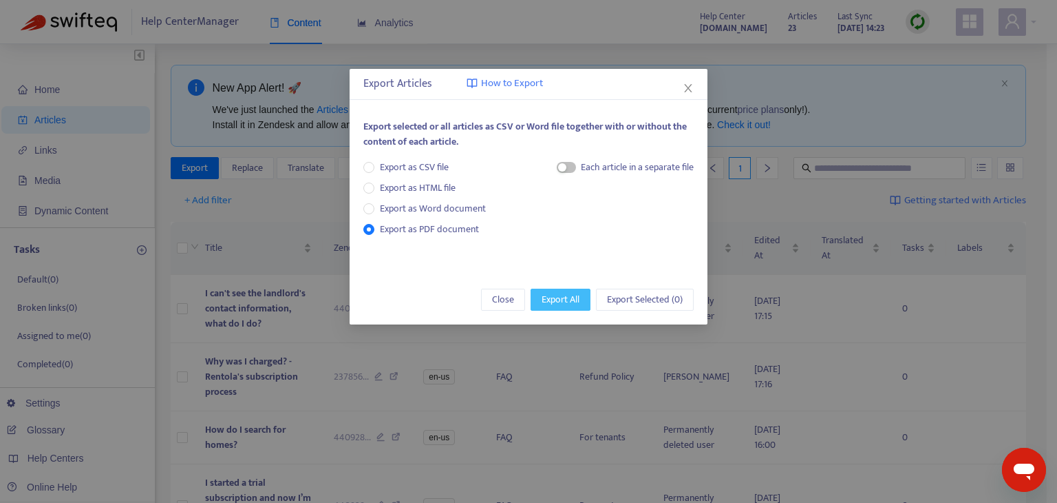
click at [578, 301] on span "Export All" at bounding box center [561, 299] width 38 height 15
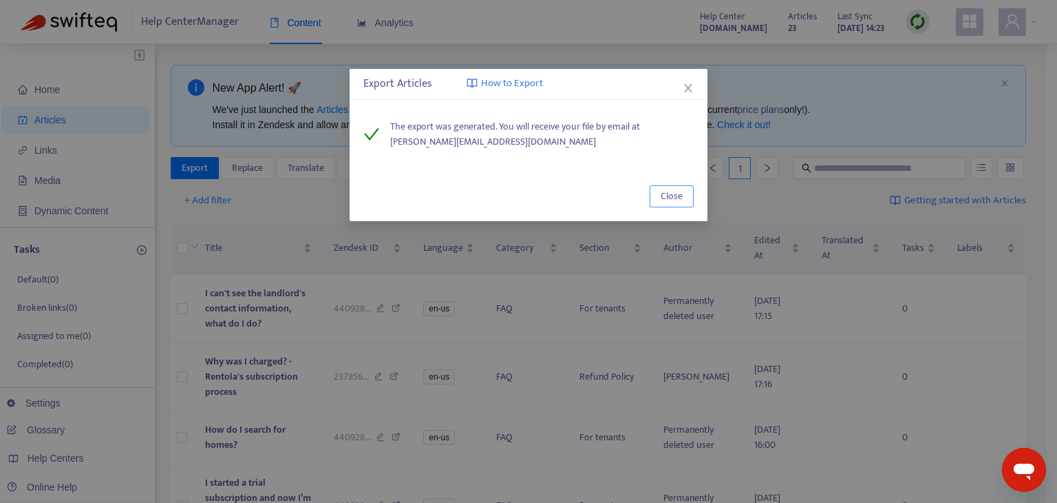
click at [664, 201] on span "Close" at bounding box center [672, 196] width 22 height 15
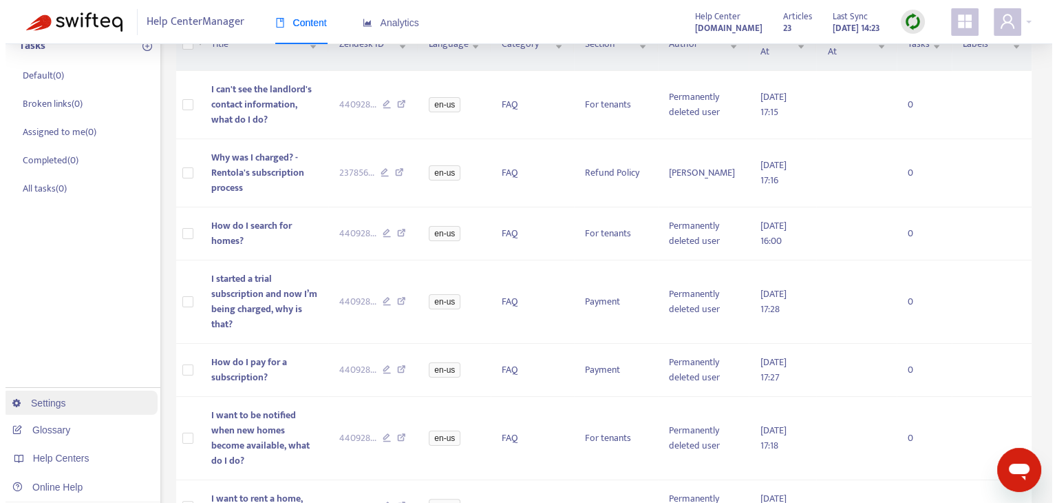
scroll to position [207, 0]
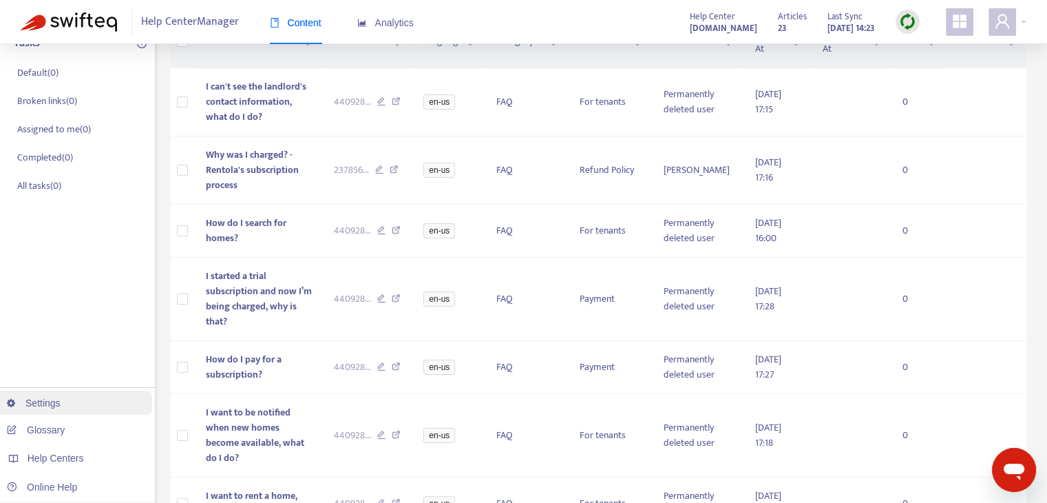
click at [61, 397] on link "Settings" at bounding box center [34, 402] width 54 height 11
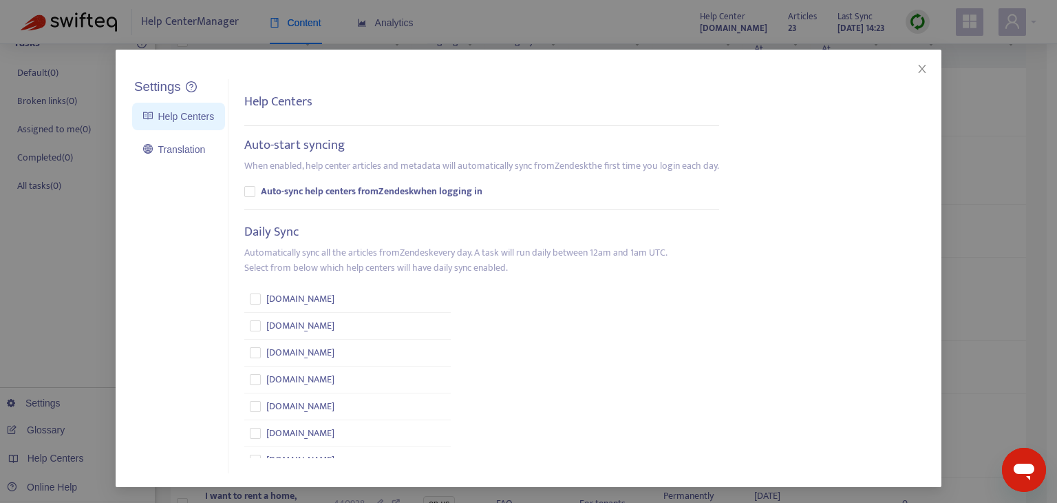
scroll to position [20, 0]
click at [190, 149] on link "Translation" at bounding box center [174, 148] width 62 height 11
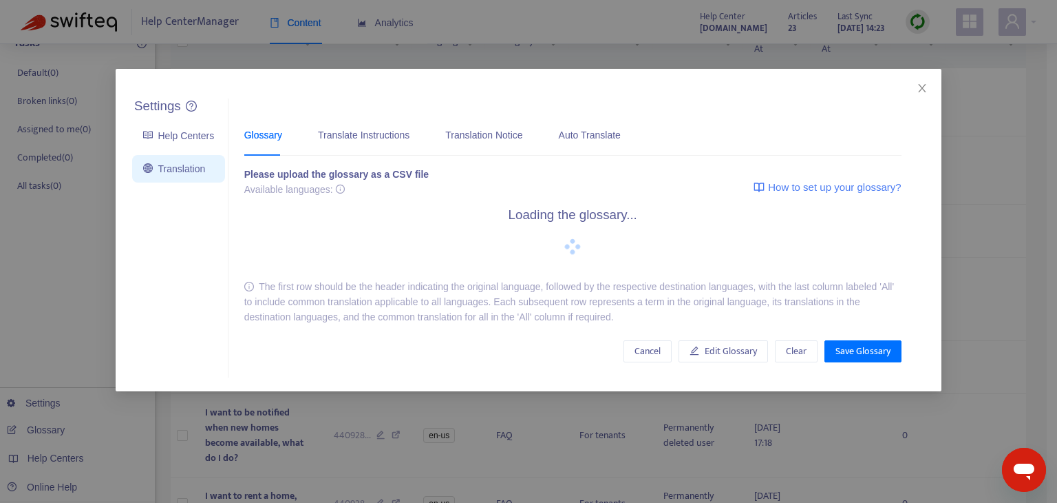
scroll to position [0, 0]
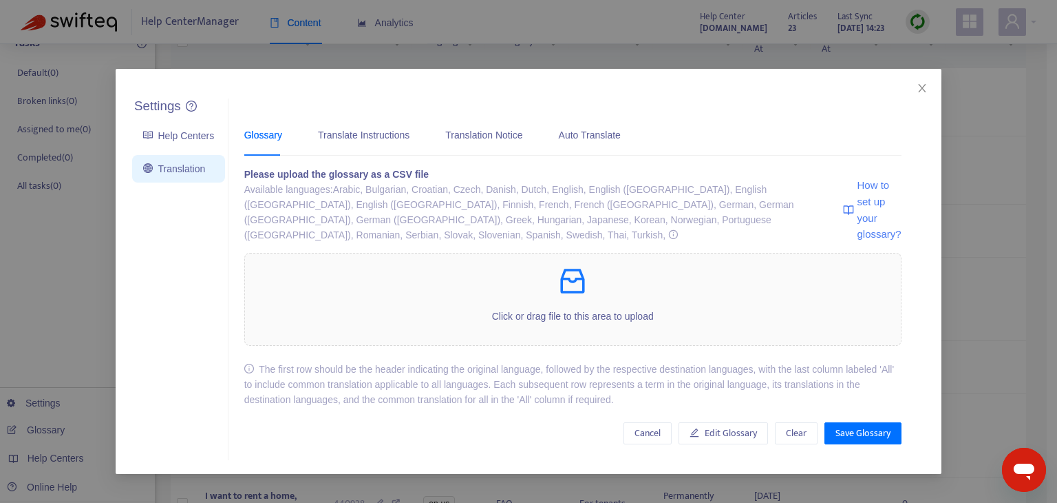
click at [878, 178] on span "How to set up your glossary?" at bounding box center [880, 209] width 44 height 65
click at [465, 143] on div "Translation Notice" at bounding box center [483, 135] width 77 height 42
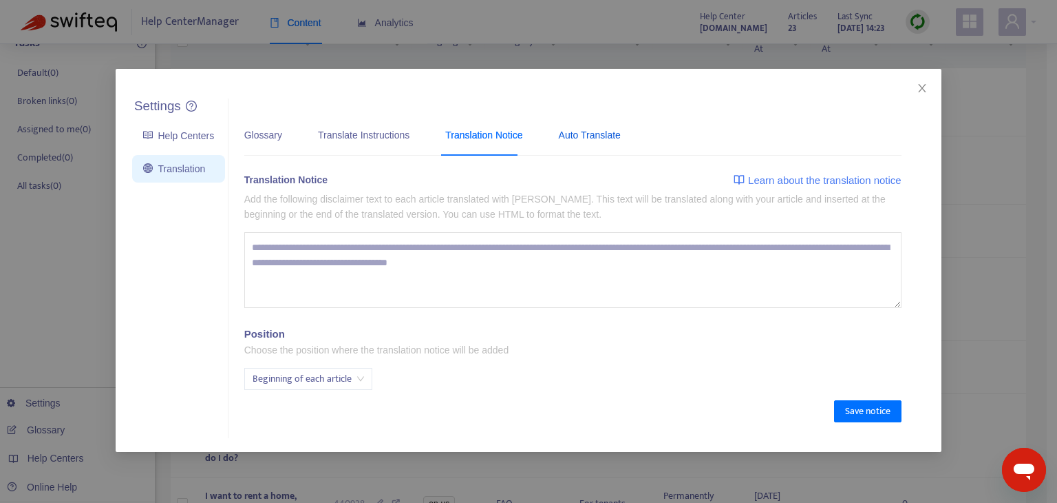
click at [575, 136] on div "Auto Translate" at bounding box center [590, 134] width 62 height 15
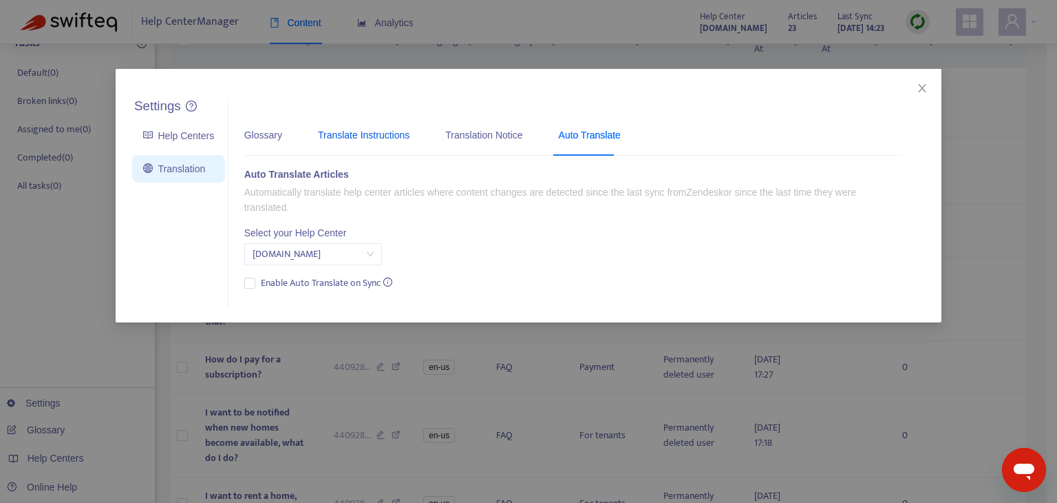
click at [394, 134] on div "Translate Instructions" at bounding box center [364, 134] width 92 height 15
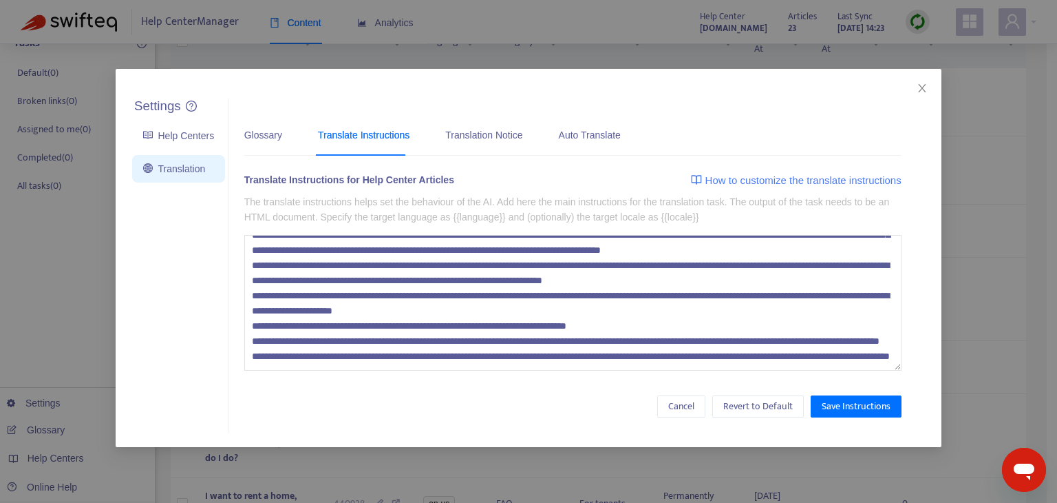
scroll to position [91, 0]
click at [472, 130] on div "Translation Notice" at bounding box center [483, 134] width 77 height 15
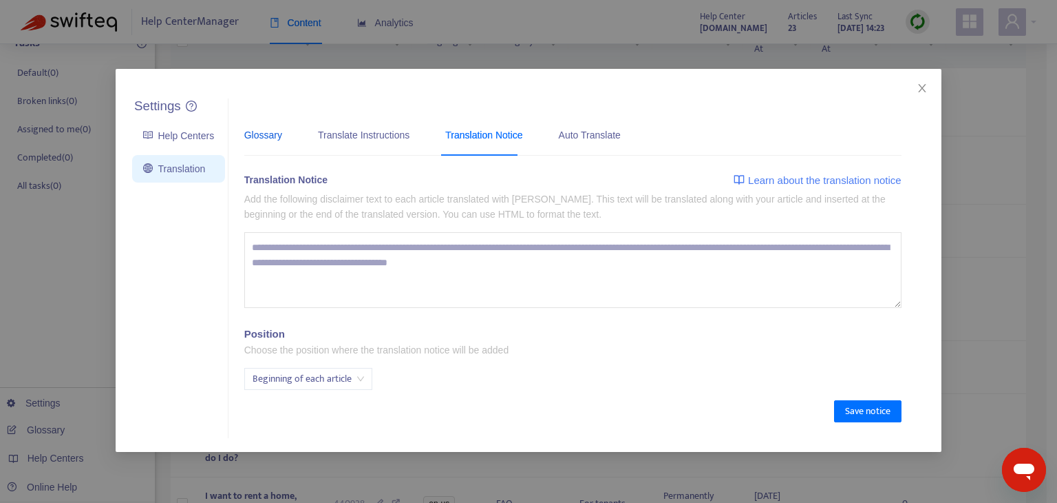
click at [269, 141] on div "Glossary" at bounding box center [263, 134] width 38 height 15
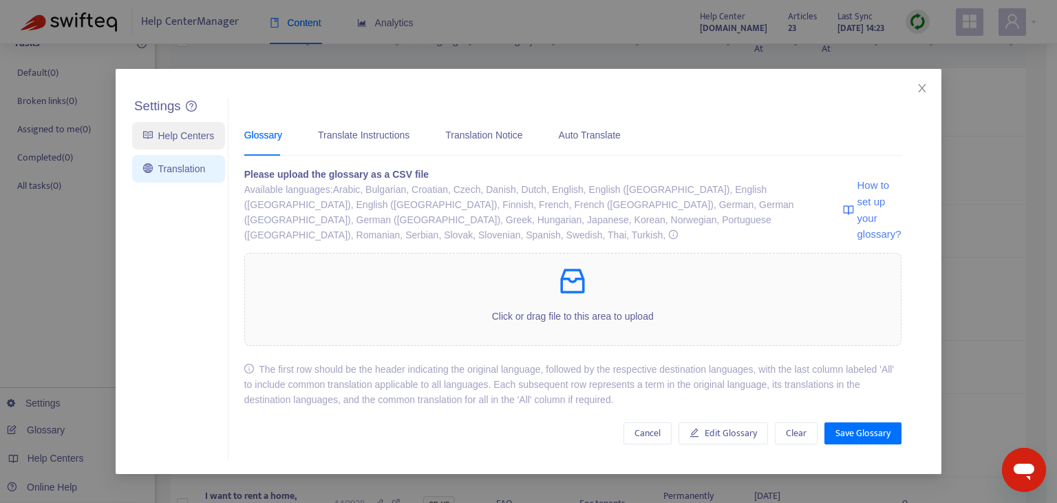
click at [165, 141] on link "Help Centers" at bounding box center [178, 135] width 71 height 11
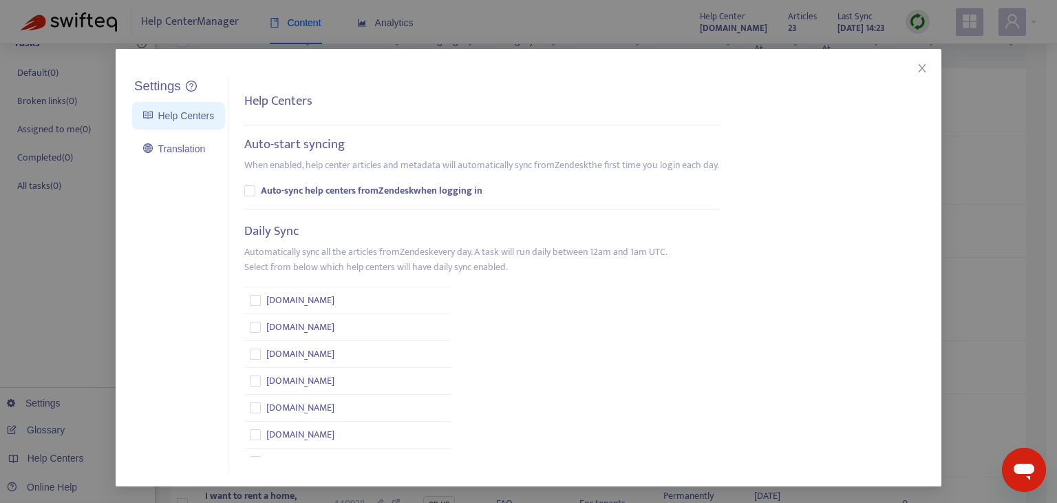
scroll to position [138, 0]
click at [920, 63] on icon "close" at bounding box center [922, 68] width 11 height 11
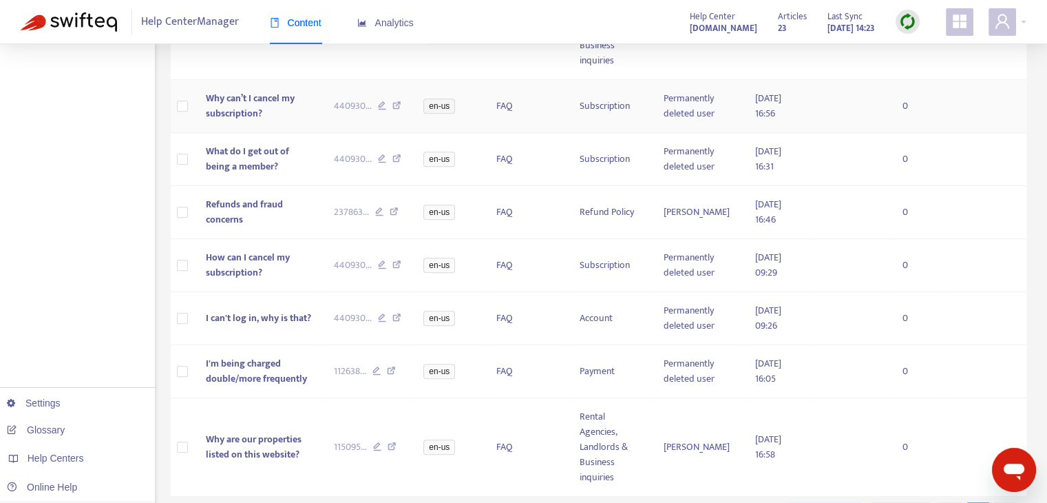
scroll to position [757, 0]
click at [319, 343] on td "I'm being charged double/more frequently" at bounding box center [258, 369] width 128 height 53
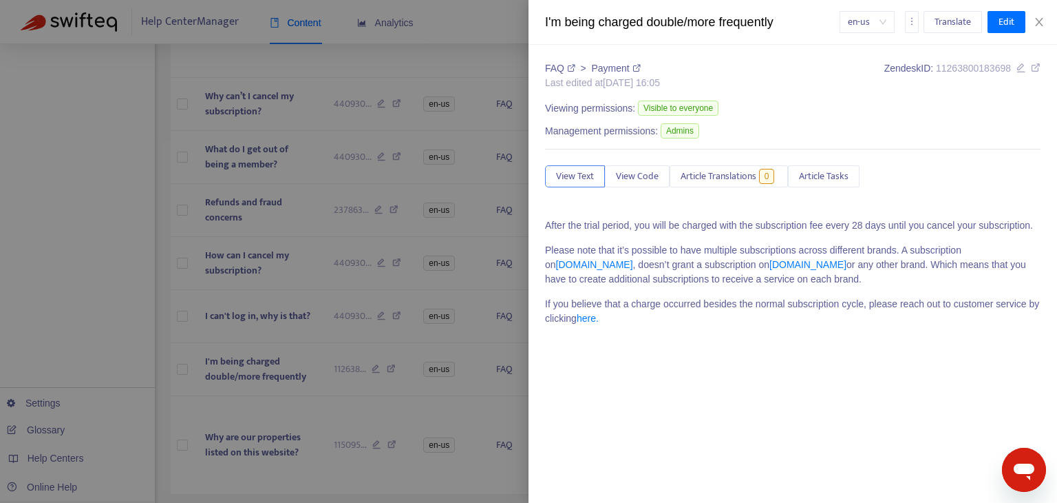
click at [447, 244] on div at bounding box center [528, 251] width 1057 height 503
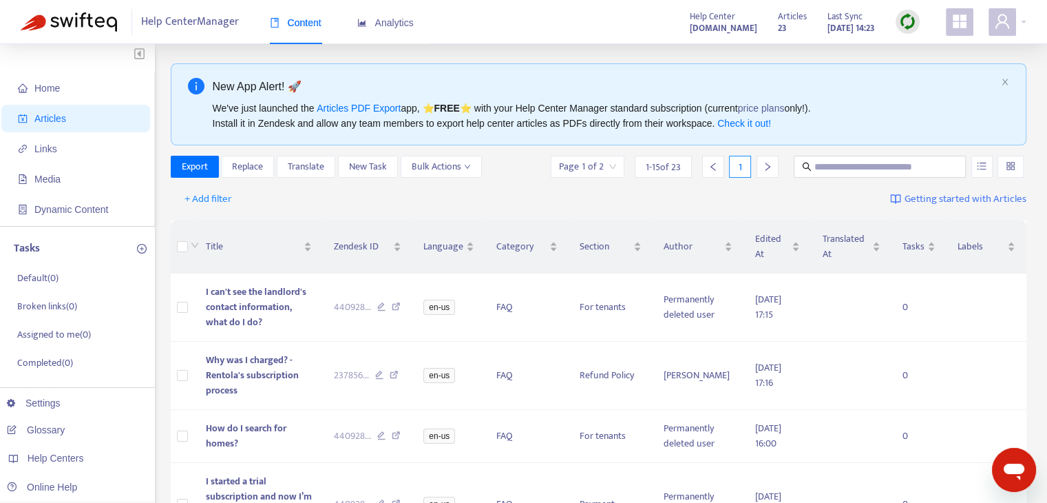
scroll to position [0, 0]
